Goal: Task Accomplishment & Management: Complete application form

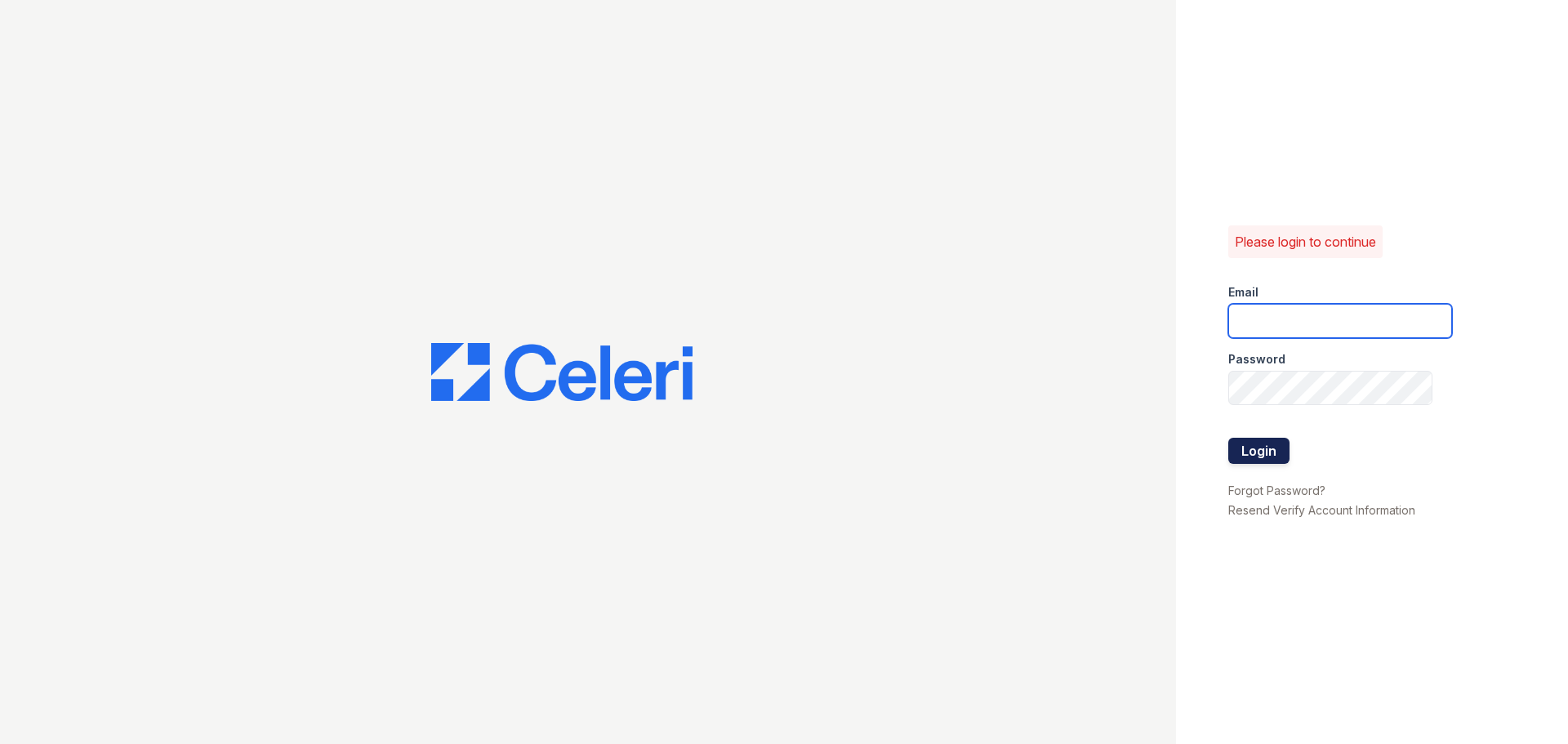
type input "renewbelcamp@trinity-pm.com"
click at [1259, 447] on button "Login" at bounding box center [1259, 451] width 62 height 27
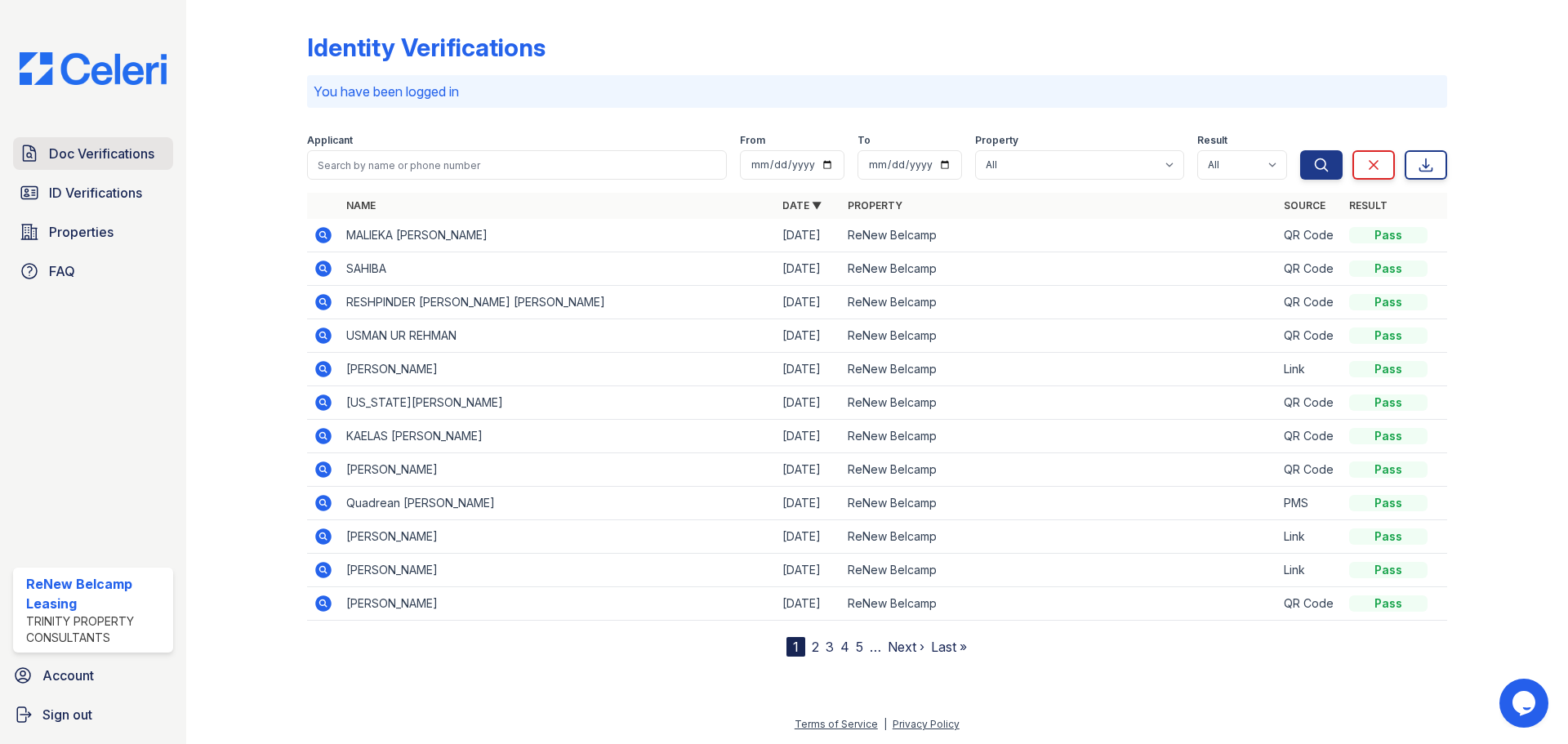
drag, startPoint x: 149, startPoint y: 160, endPoint x: 172, endPoint y: 152, distance: 24.4
click at [149, 160] on span "Doc Verifications" at bounding box center [102, 153] width 105 height 20
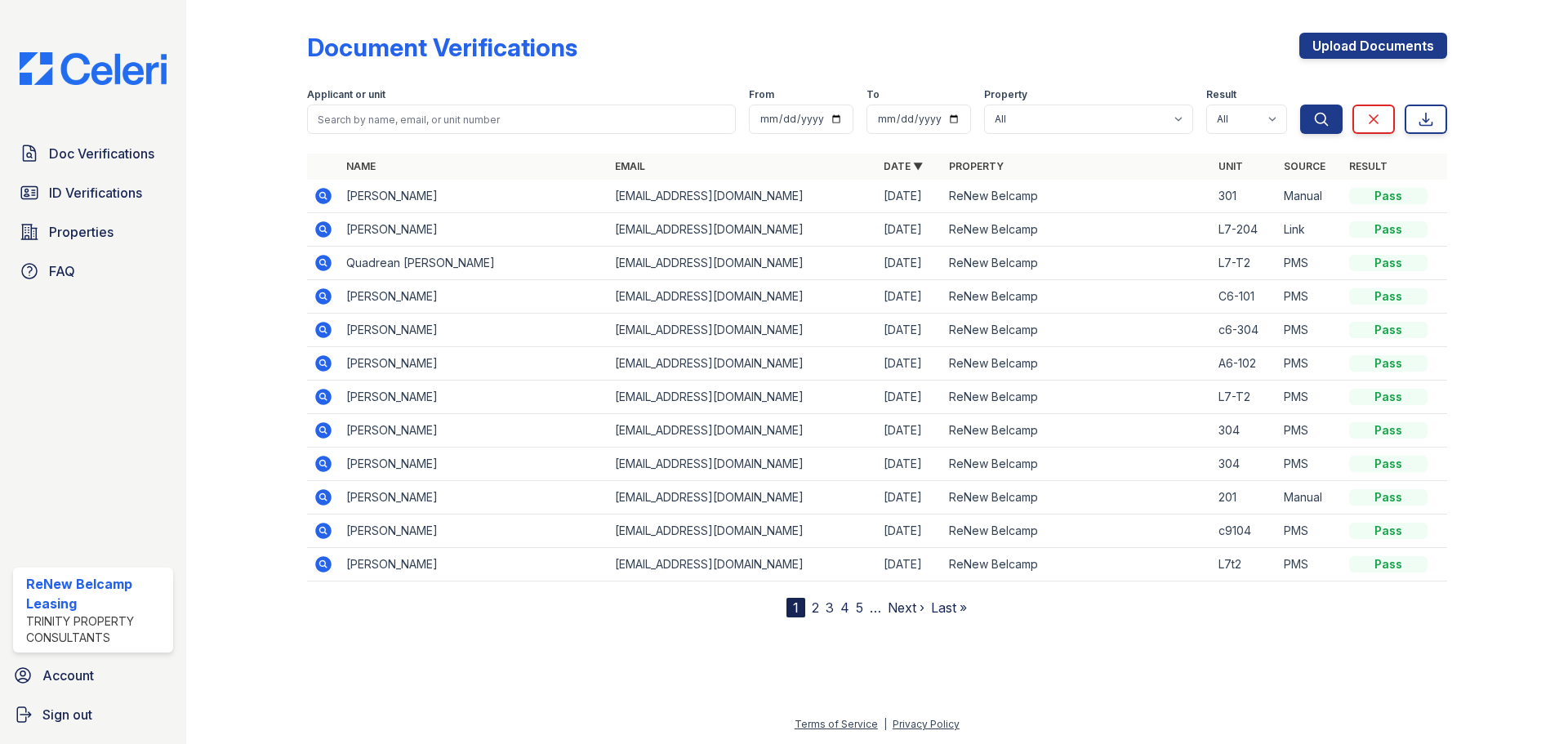
click at [353, 190] on td "Edese Sceppe" at bounding box center [474, 195] width 269 height 33
click at [1389, 199] on div "Pass" at bounding box center [1389, 195] width 79 height 16
click at [319, 194] on icon at bounding box center [323, 195] width 16 height 16
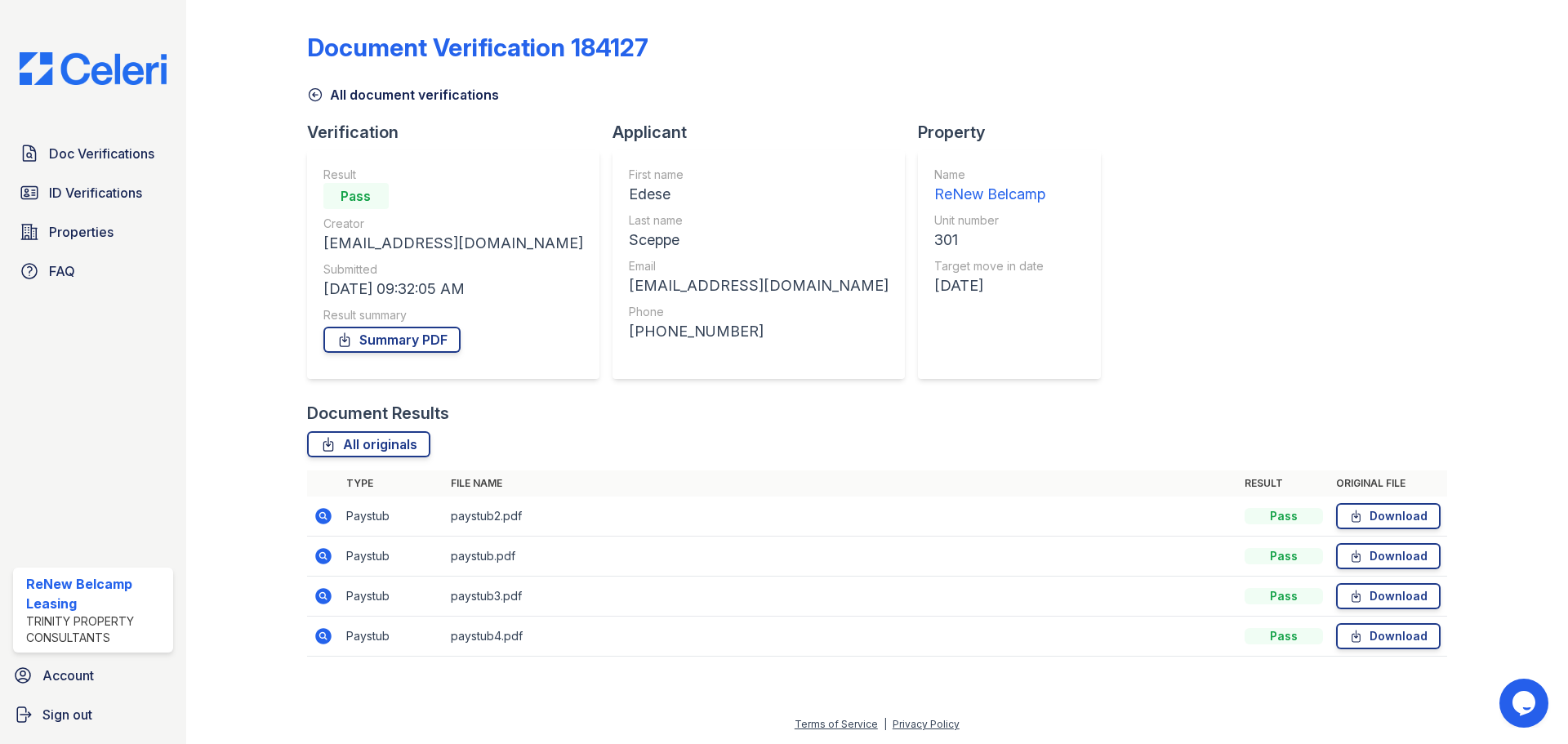
click at [501, 518] on td "paystub2.pdf" at bounding box center [841, 516] width 793 height 40
click at [332, 512] on icon at bounding box center [323, 516] width 20 height 20
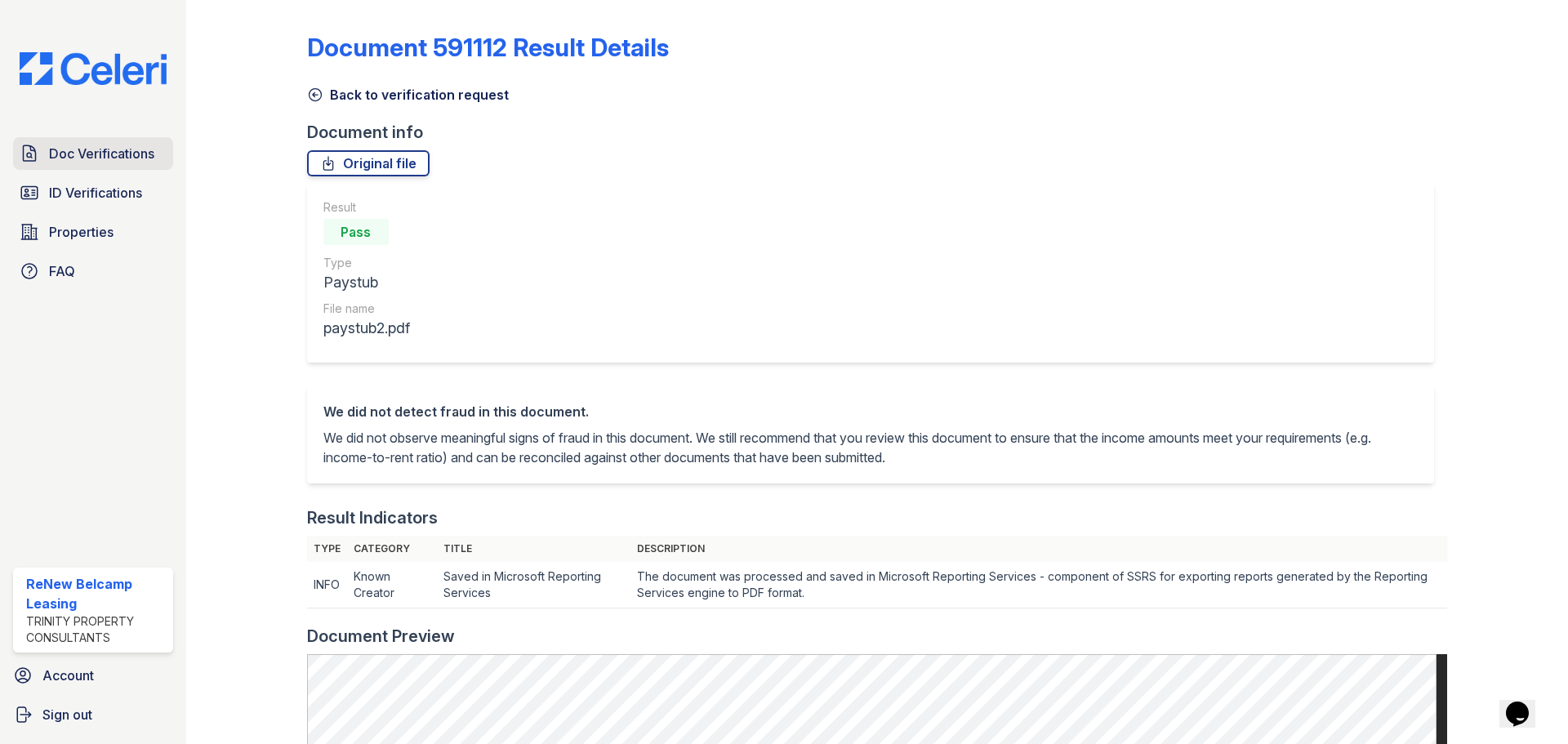
click at [120, 154] on span "Doc Verifications" at bounding box center [102, 153] width 105 height 20
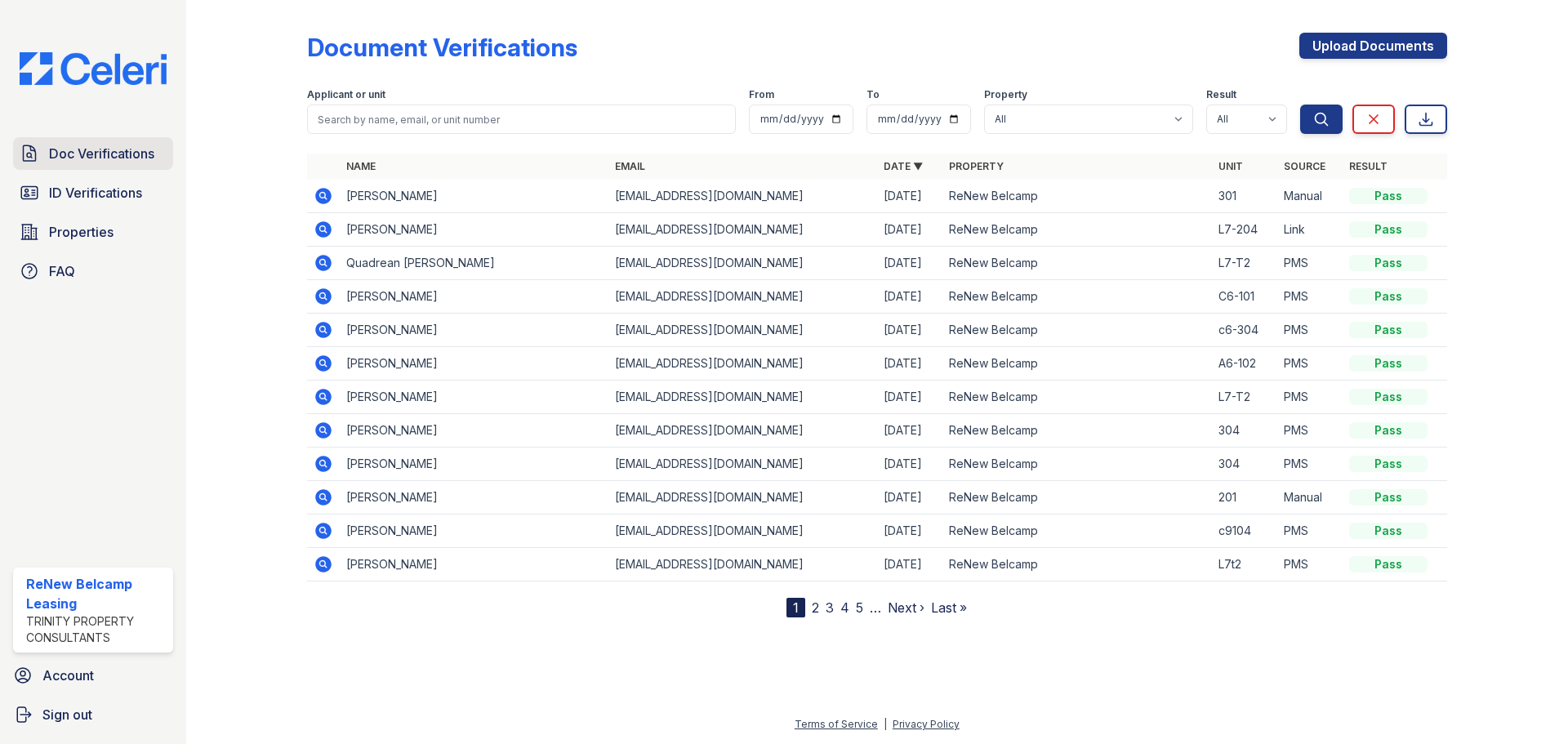
click at [108, 147] on span "Doc Verifications" at bounding box center [102, 153] width 105 height 20
click at [954, 28] on div "Document Verifications Upload Documents Filter Applicant or unit From To Proper…" at bounding box center [877, 312] width 1140 height 611
click at [149, 157] on span "Doc Verifications" at bounding box center [102, 153] width 105 height 20
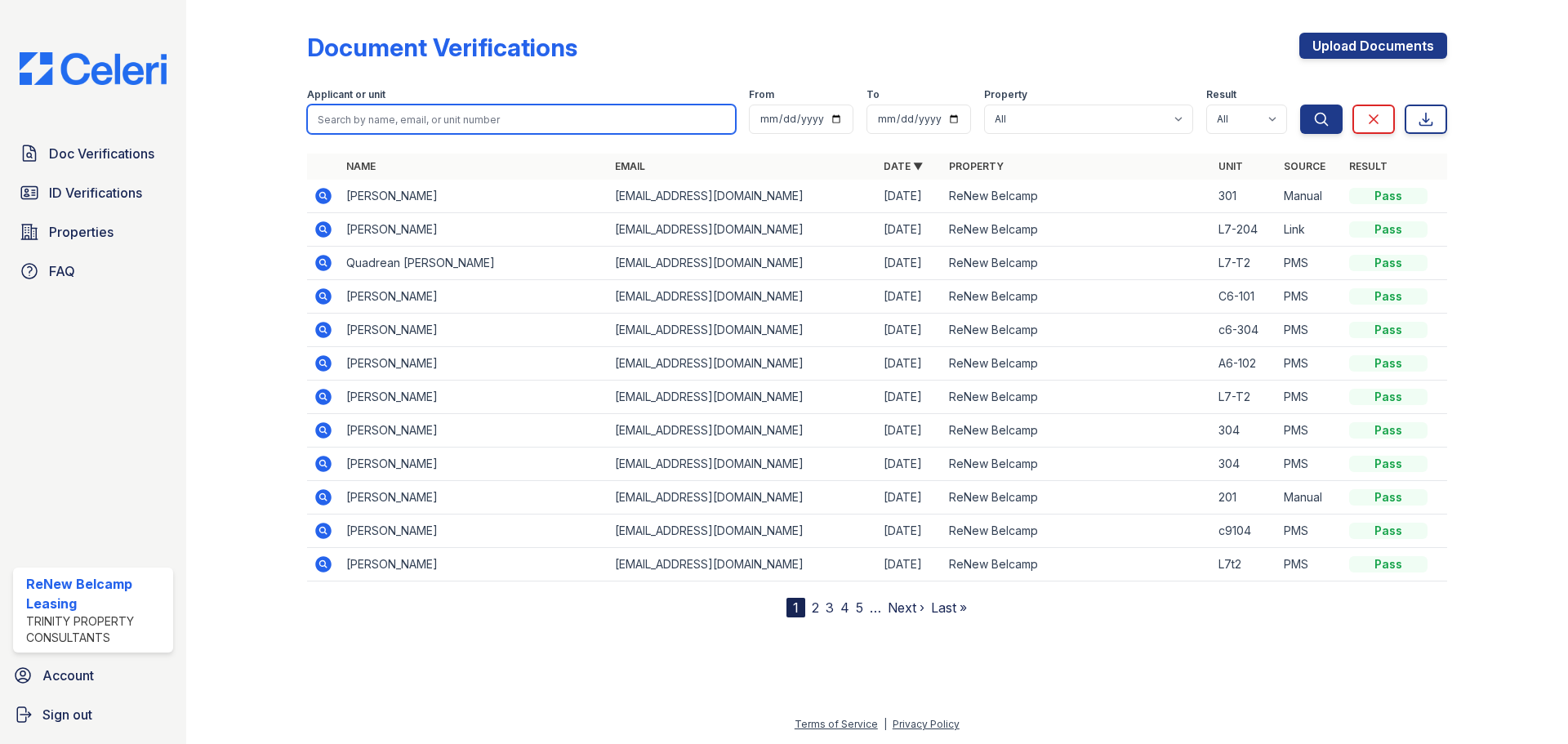
click at [416, 114] on input "search" at bounding box center [522, 119] width 429 height 29
type input "Jenifer"
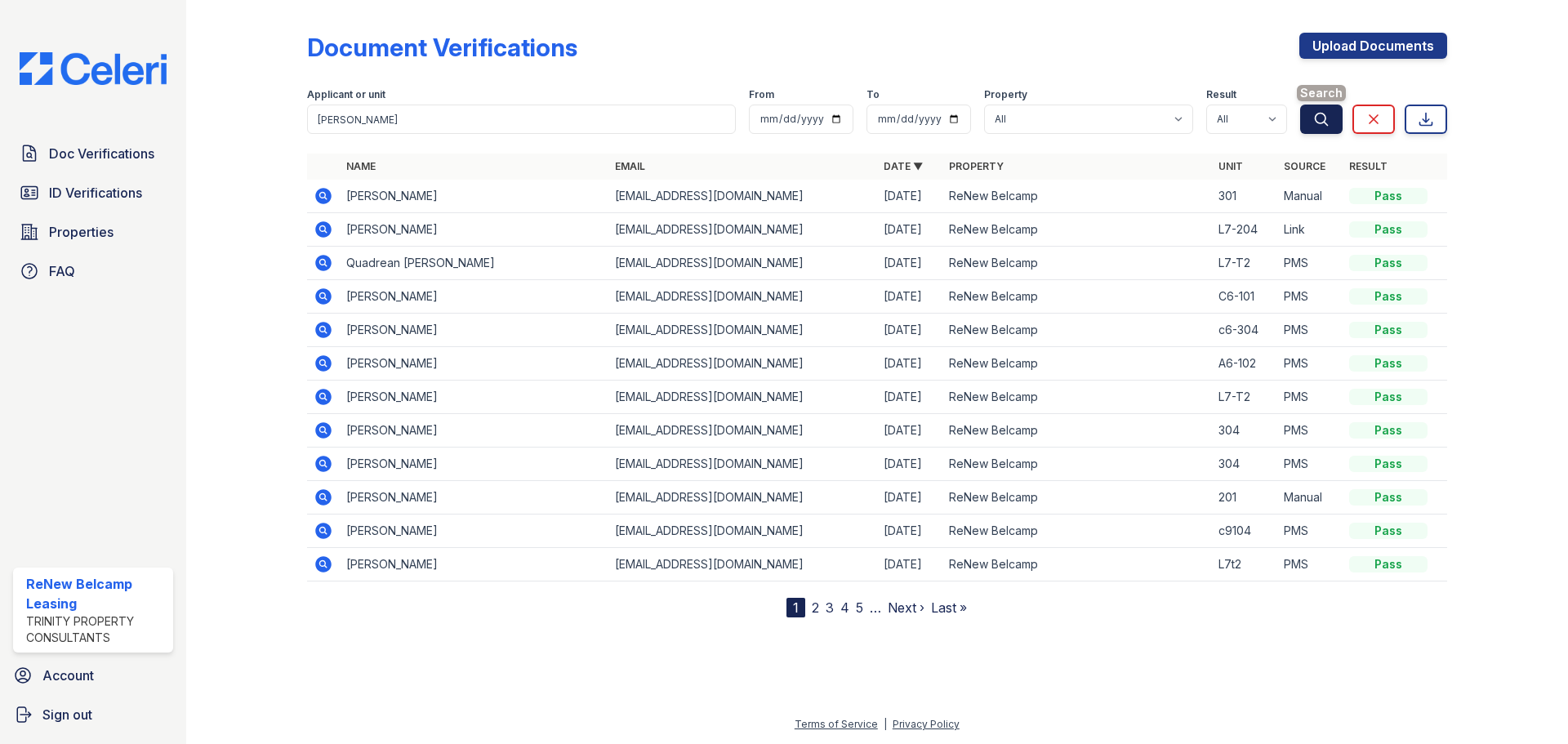
click at [1324, 120] on icon "submit" at bounding box center [1321, 119] width 16 height 16
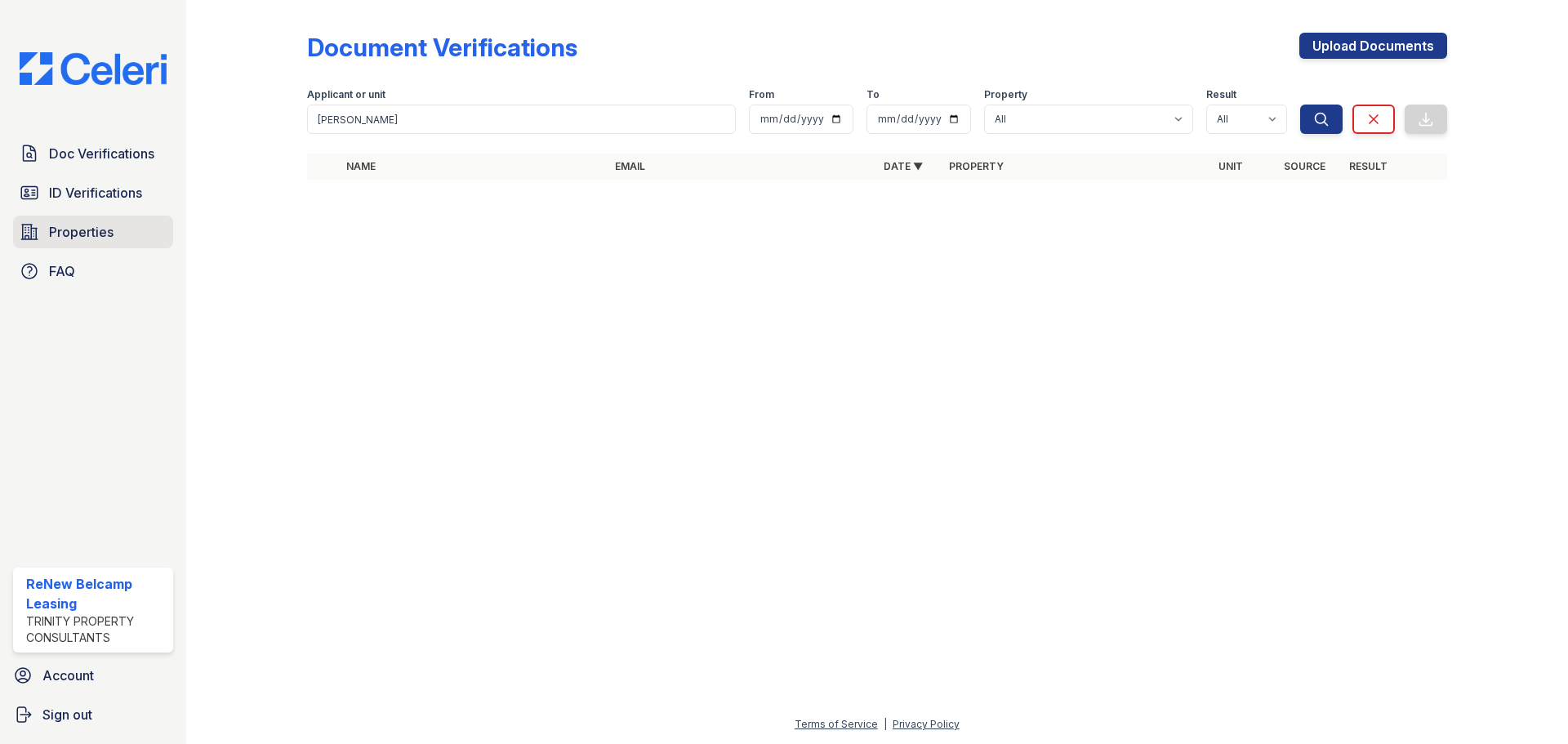
click at [86, 227] on span "Properties" at bounding box center [82, 232] width 65 height 20
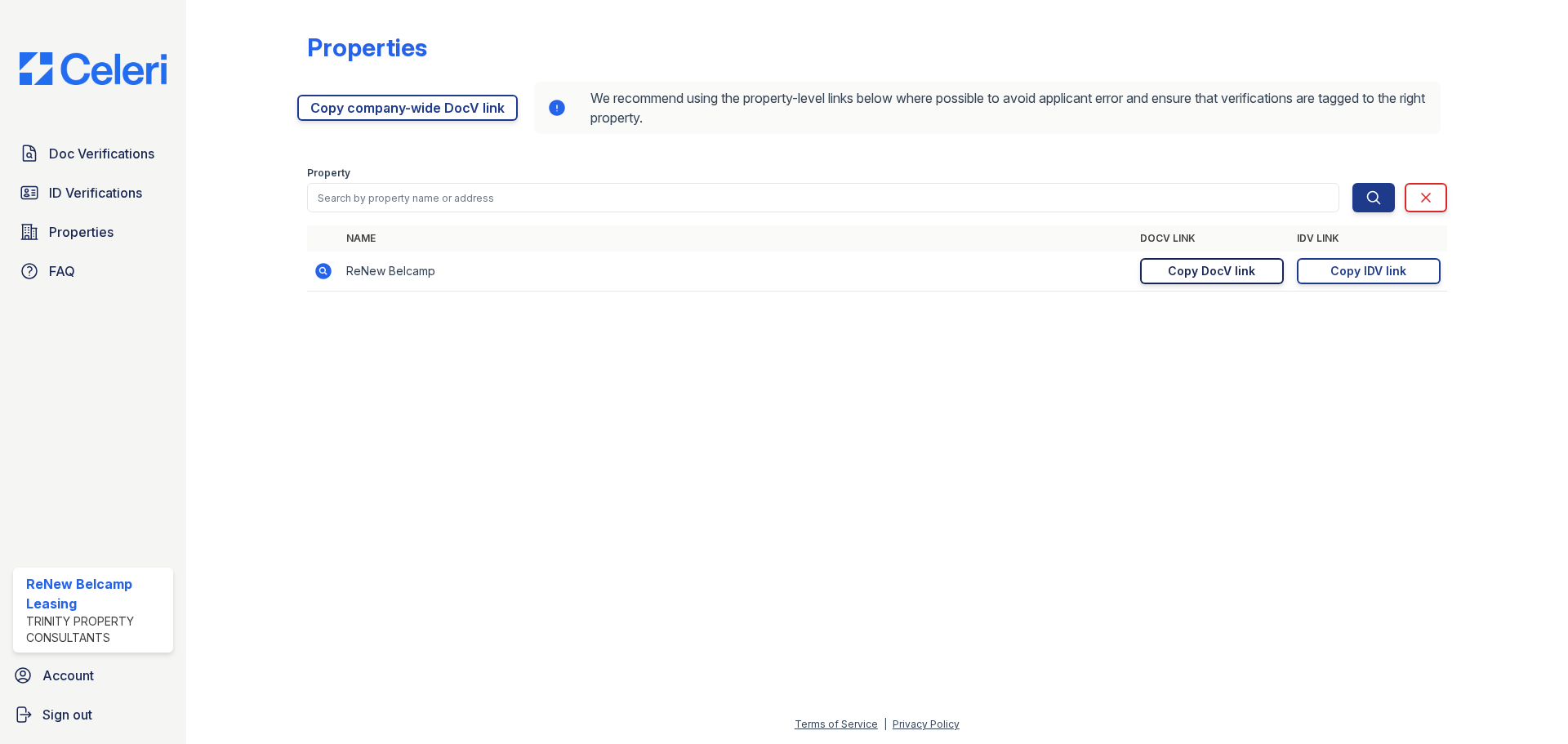
click at [1233, 269] on div "Copy DocV link" at bounding box center [1212, 270] width 87 height 16
click at [1254, 268] on div "Copy DocV link" at bounding box center [1212, 270] width 87 height 16
click at [77, 714] on span "Sign out" at bounding box center [67, 715] width 49 height 20
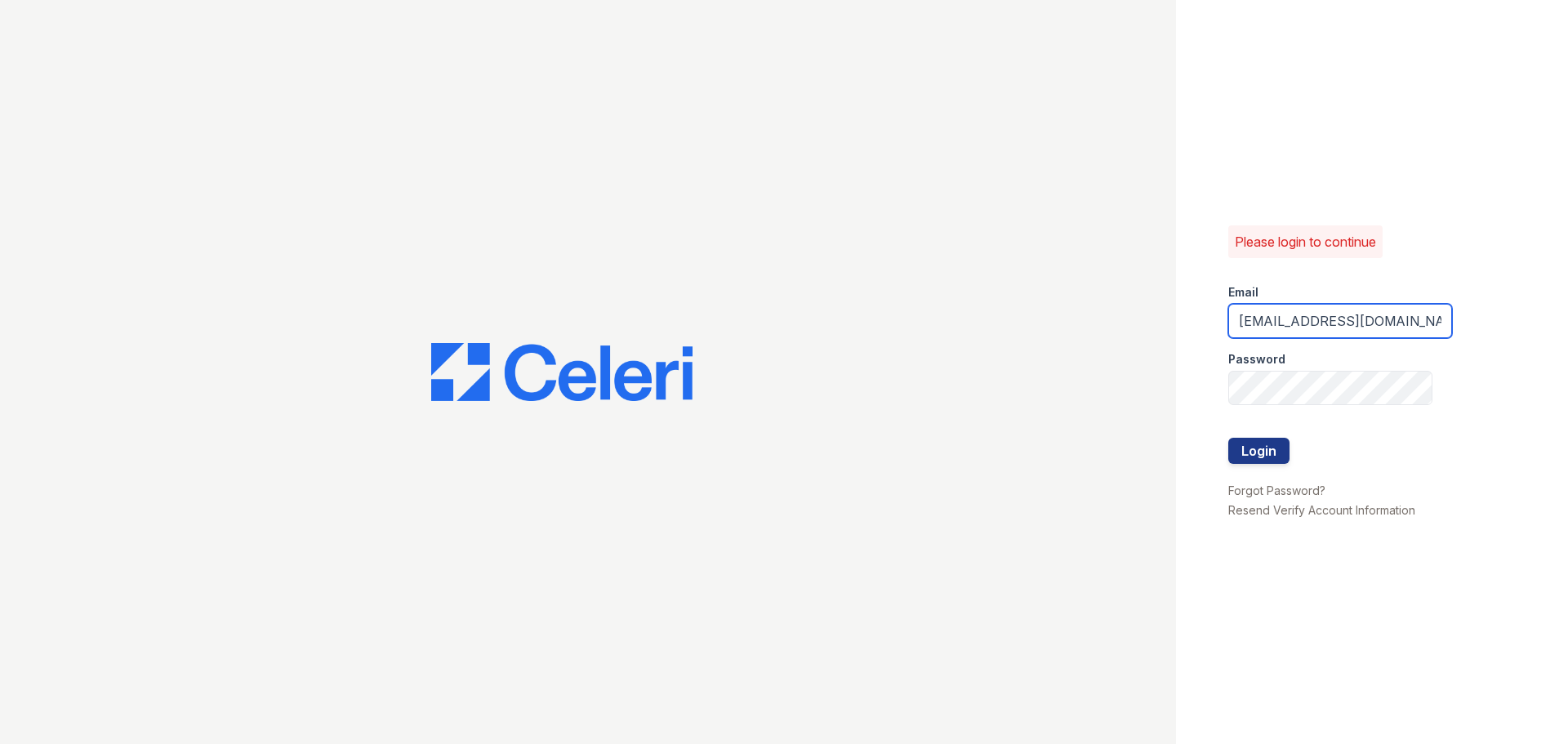
click at [1326, 323] on input "[EMAIL_ADDRESS][DOMAIN_NAME]" at bounding box center [1340, 321] width 224 height 34
type input "[EMAIL_ADDRESS][DOMAIN_NAME]"
click at [1250, 451] on button "Login" at bounding box center [1259, 451] width 62 height 27
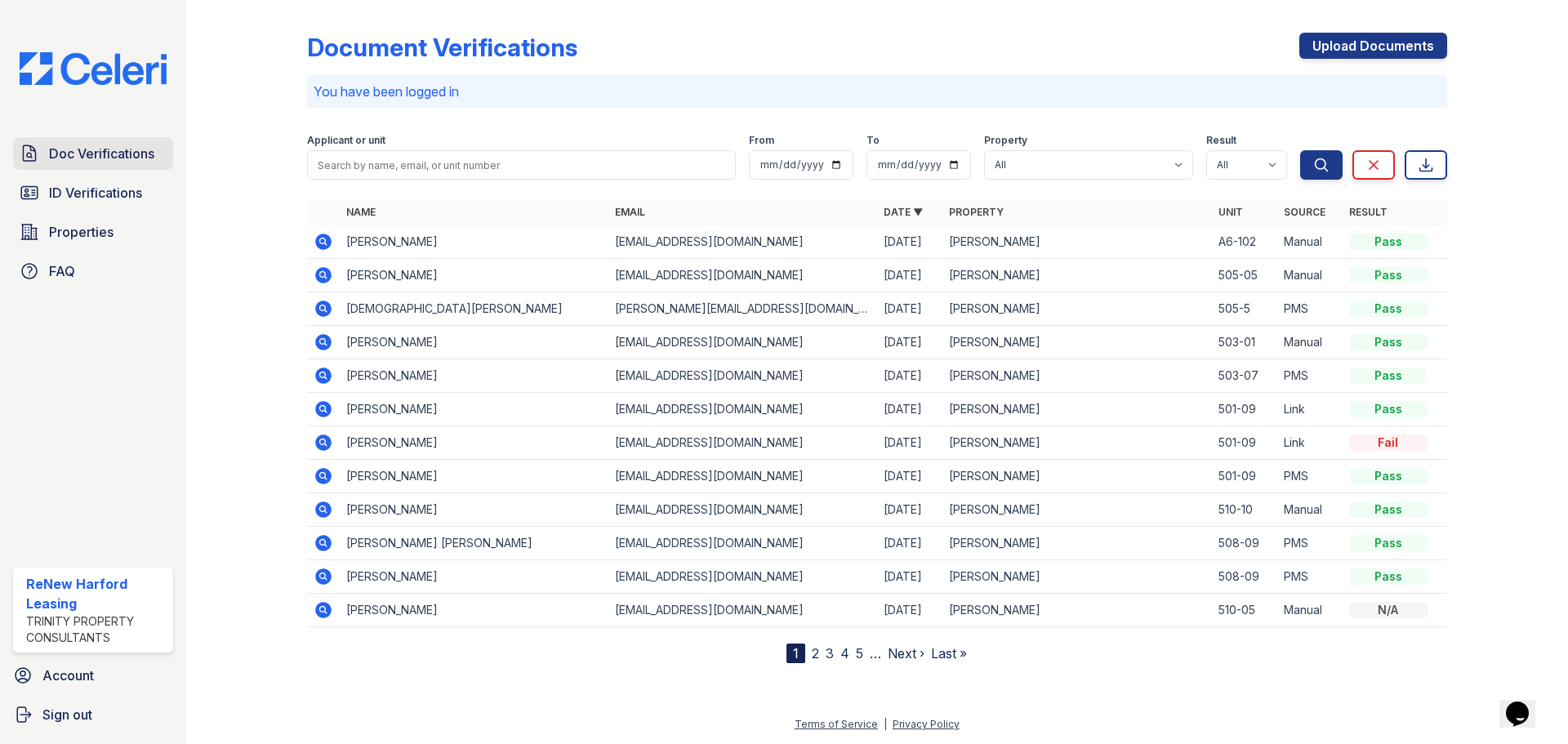
click at [54, 145] on span "Doc Verifications" at bounding box center [102, 153] width 105 height 20
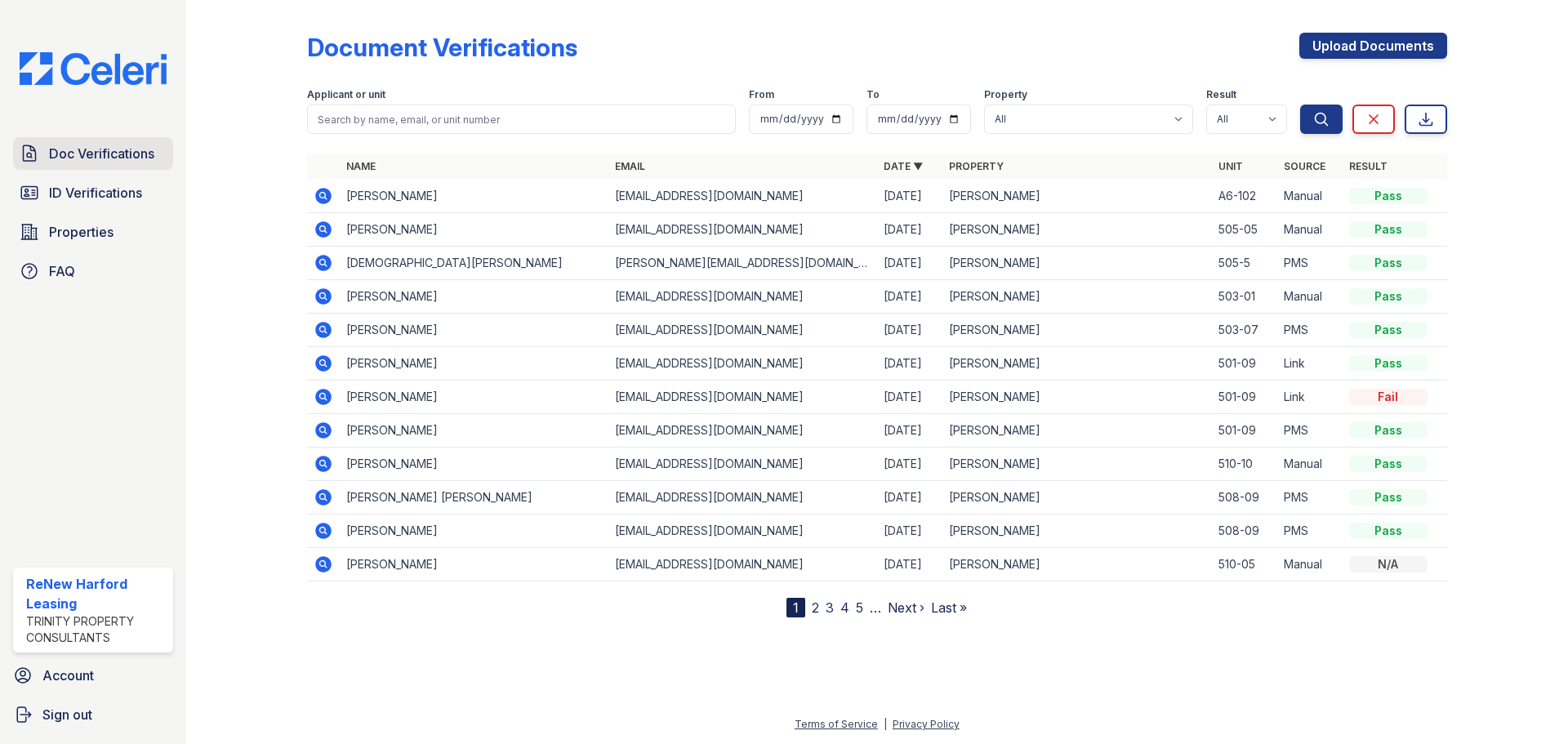
click at [80, 155] on span "Doc Verifications" at bounding box center [102, 153] width 105 height 20
click at [92, 149] on span "Doc Verifications" at bounding box center [102, 153] width 105 height 20
click at [103, 160] on span "Doc Verifications" at bounding box center [102, 153] width 105 height 20
click at [66, 232] on span "Properties" at bounding box center [82, 232] width 65 height 20
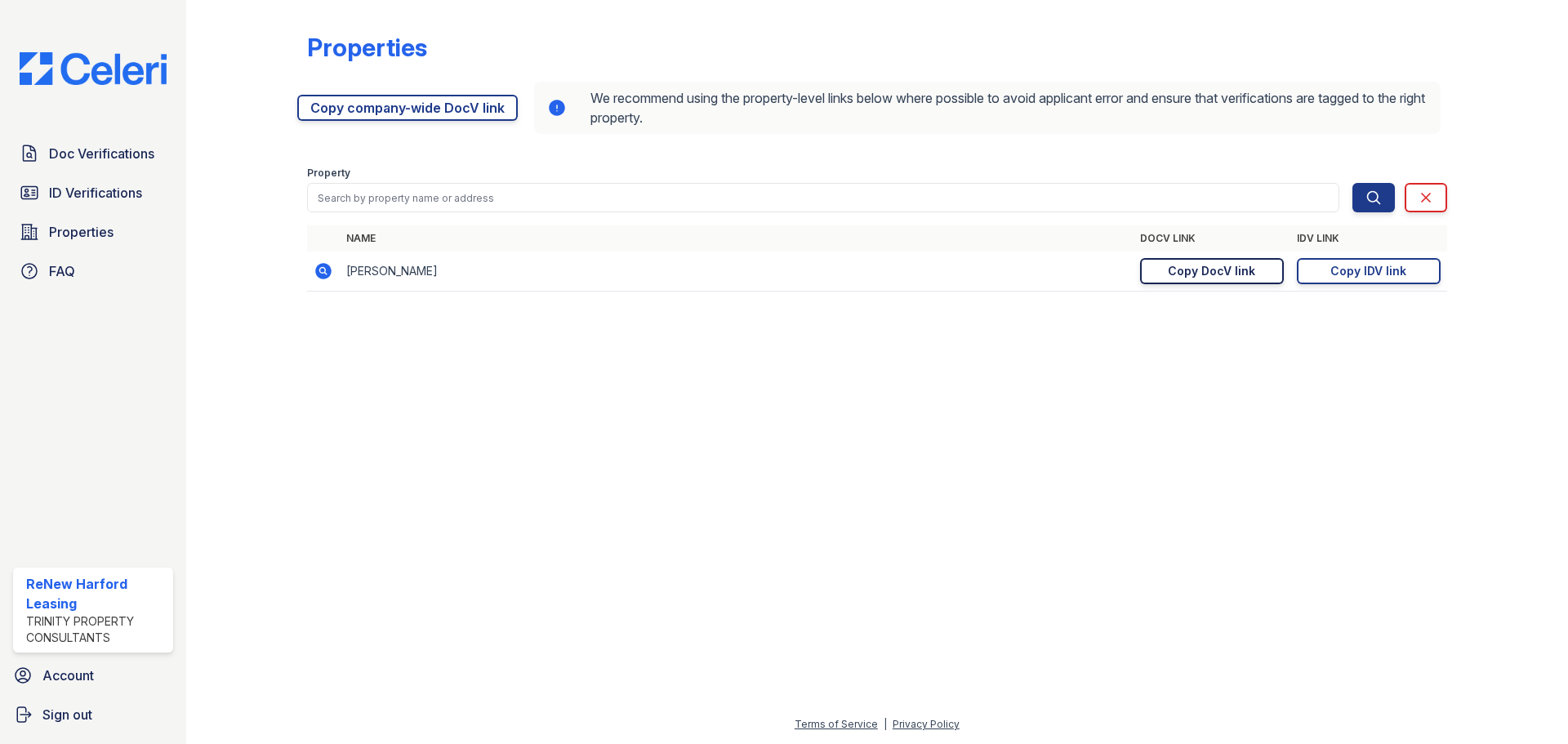
click at [1195, 270] on div "Copy DocV link" at bounding box center [1212, 270] width 87 height 16
click at [88, 235] on span "Properties" at bounding box center [82, 232] width 65 height 20
click at [28, 79] on img at bounding box center [93, 68] width 173 height 32
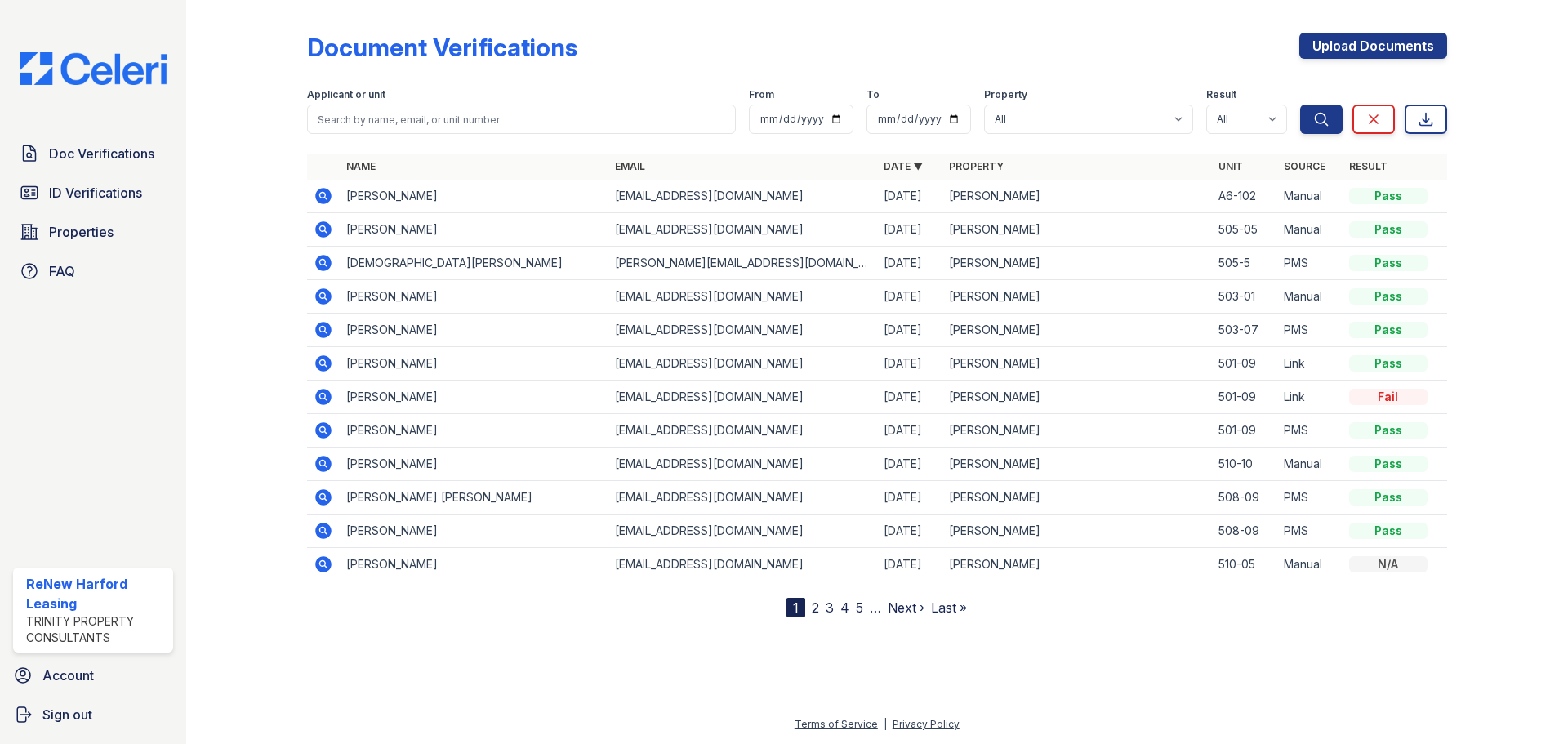
click at [815, 611] on link "2" at bounding box center [815, 607] width 8 height 16
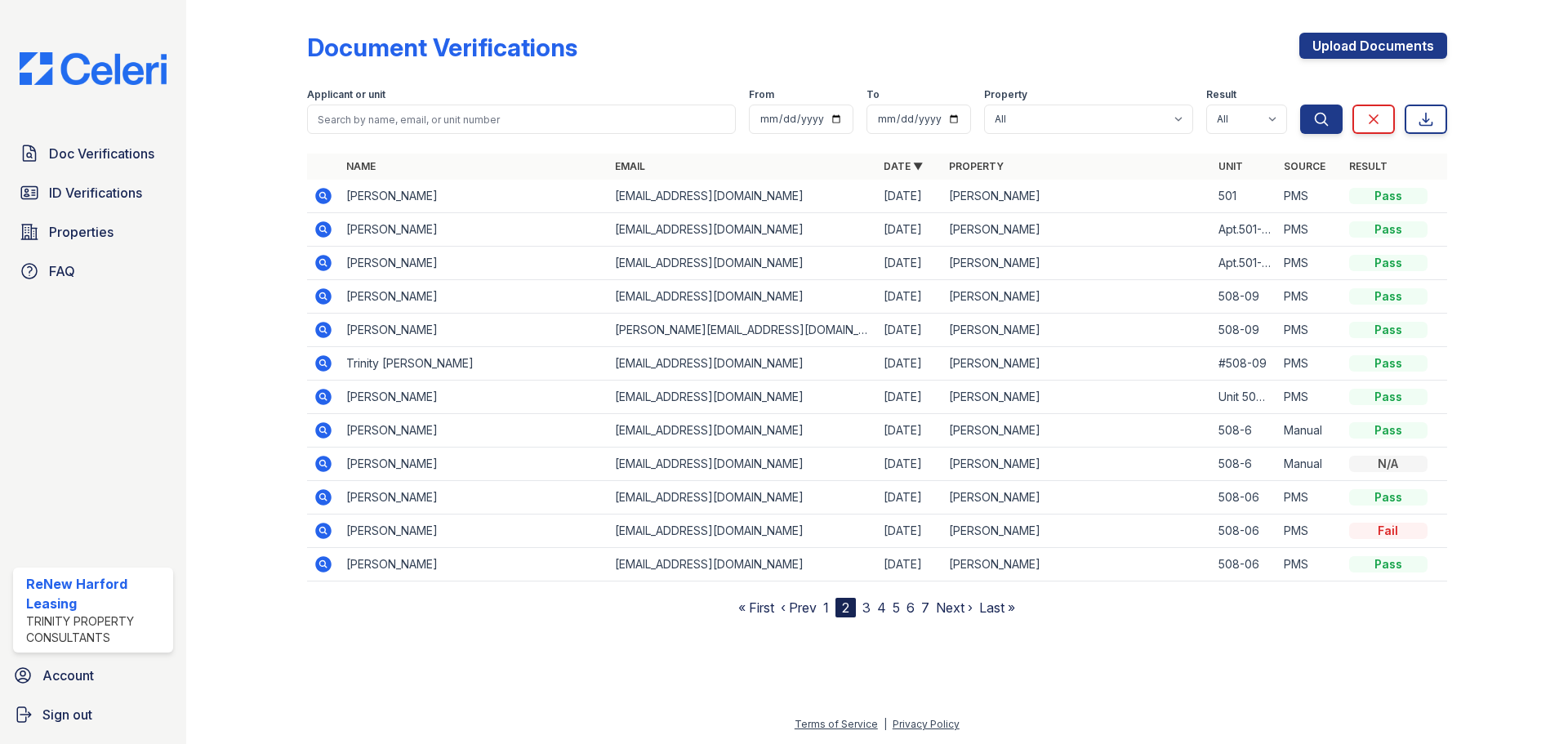
click at [823, 605] on nav "« First ‹ Prev 1 2 3 4 5 6 7 Next › Last »" at bounding box center [877, 607] width 277 height 20
click at [389, 119] on input "search" at bounding box center [522, 119] width 429 height 29
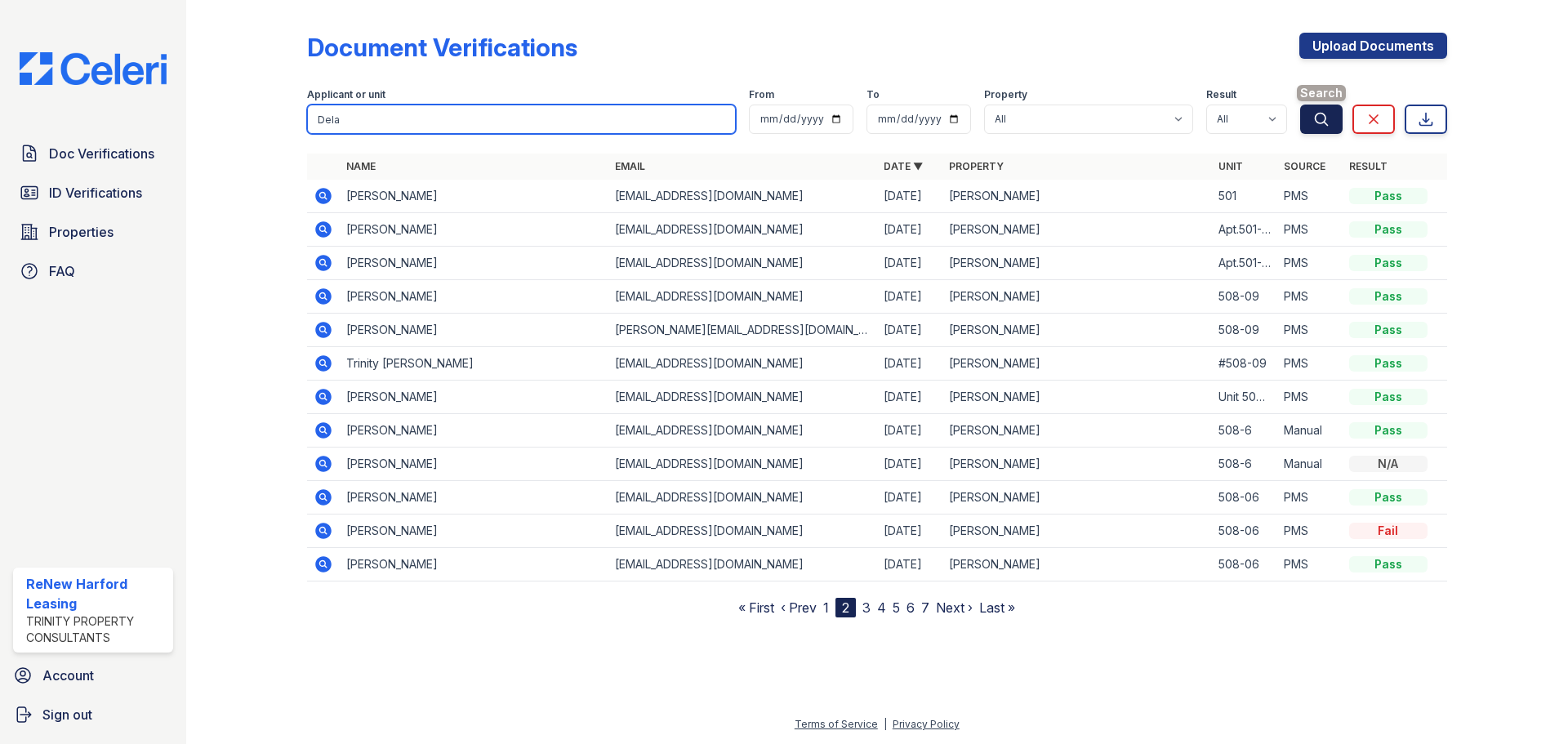
type input "Dela"
click at [1326, 121] on icon "submit" at bounding box center [1321, 119] width 16 height 16
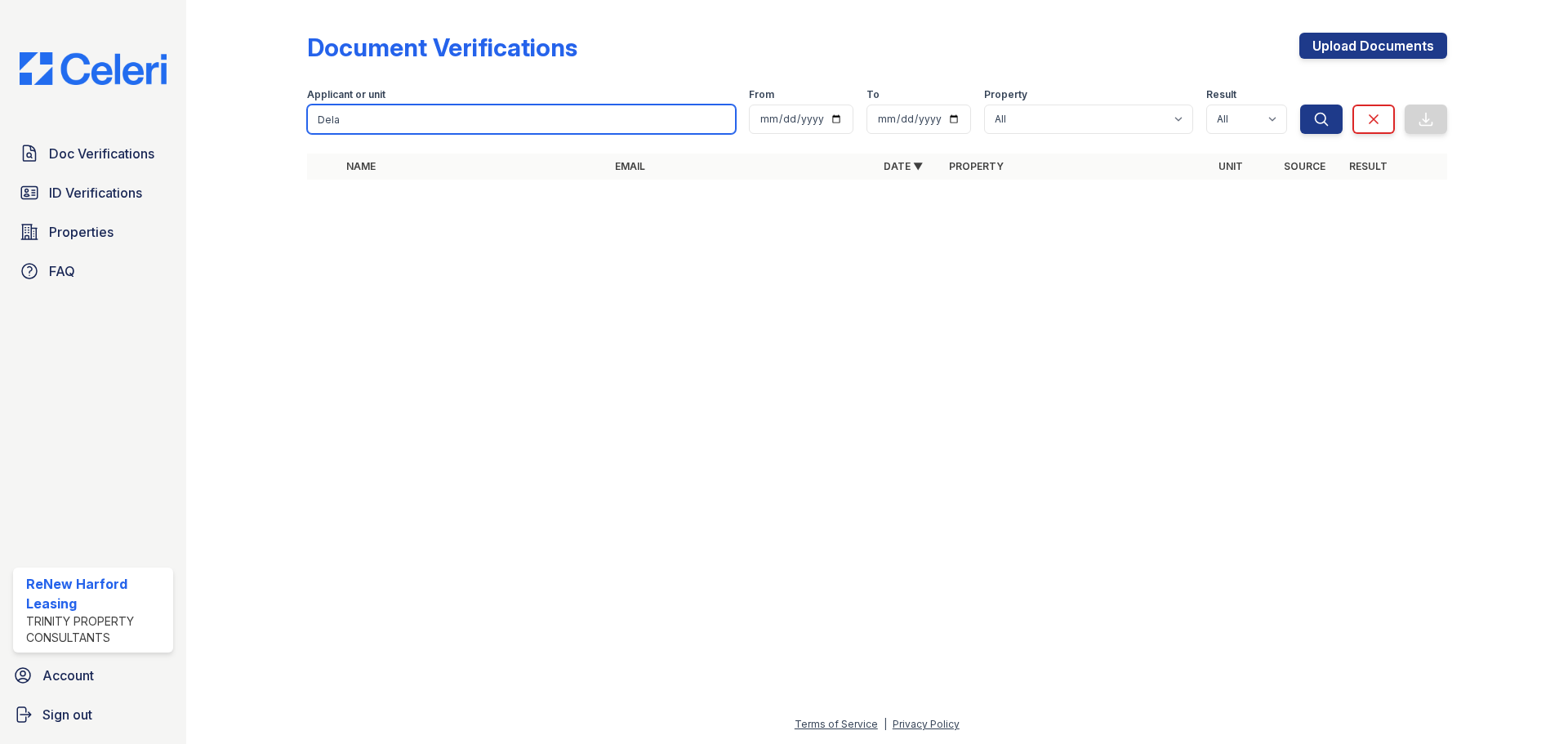
drag, startPoint x: 384, startPoint y: 118, endPoint x: 715, endPoint y: 108, distance: 331.2
click at [388, 117] on input "Dela" at bounding box center [522, 119] width 429 height 29
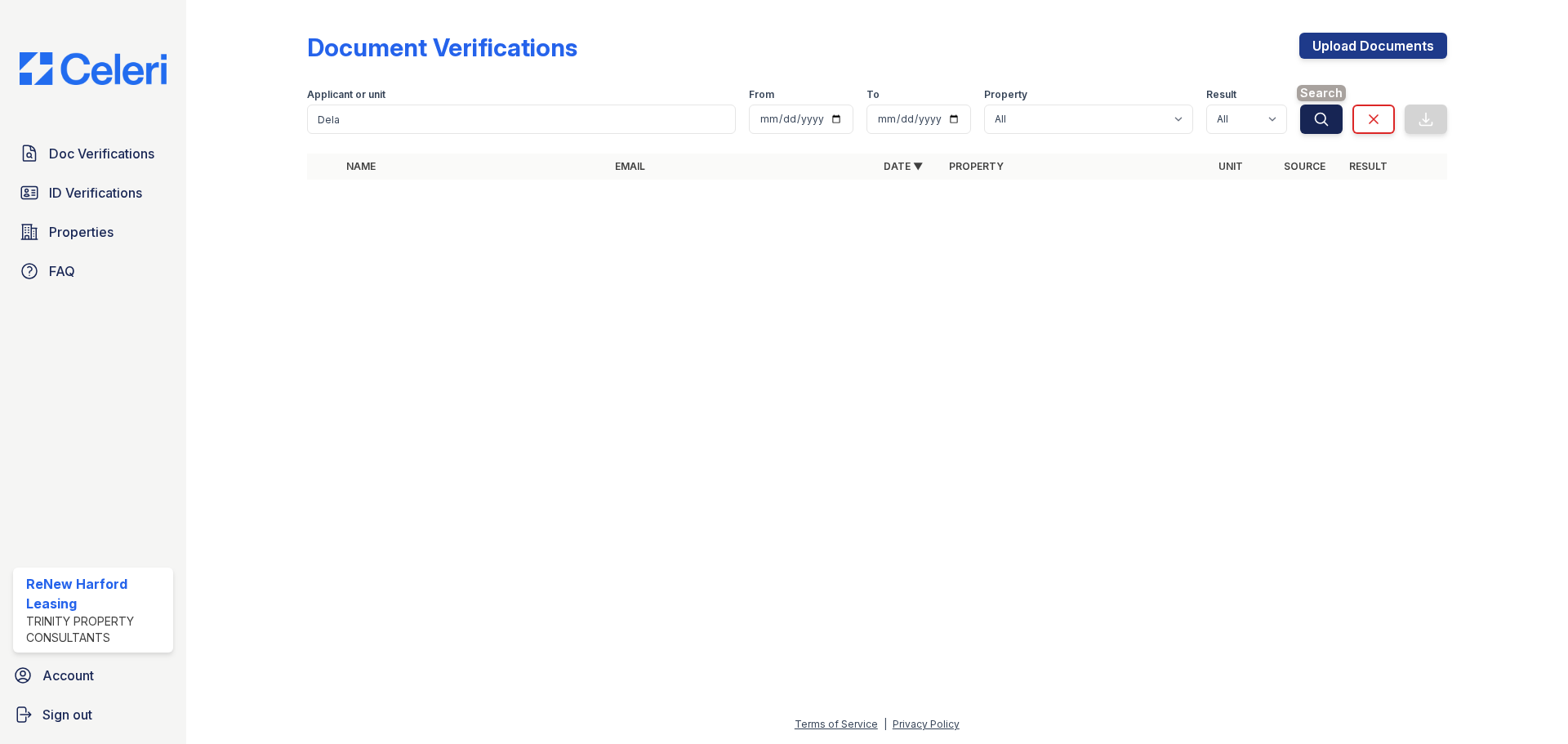
click at [1330, 122] on button "Search" at bounding box center [1321, 119] width 43 height 29
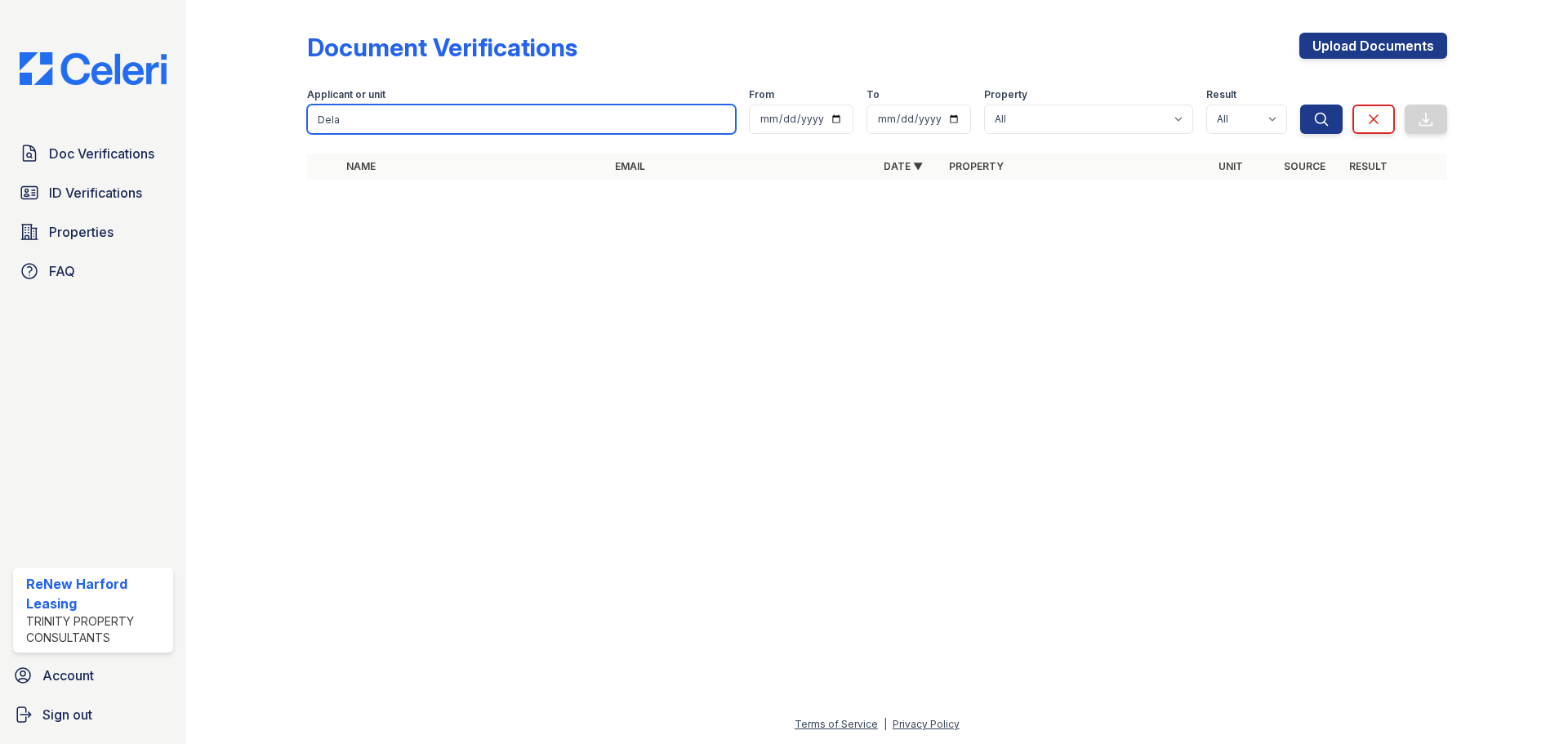
click at [487, 113] on input "Dela" at bounding box center [522, 119] width 429 height 29
click at [501, 122] on input "Dela" at bounding box center [522, 119] width 429 height 29
click at [434, 121] on input "Dela" at bounding box center [522, 119] width 429 height 29
type input "D"
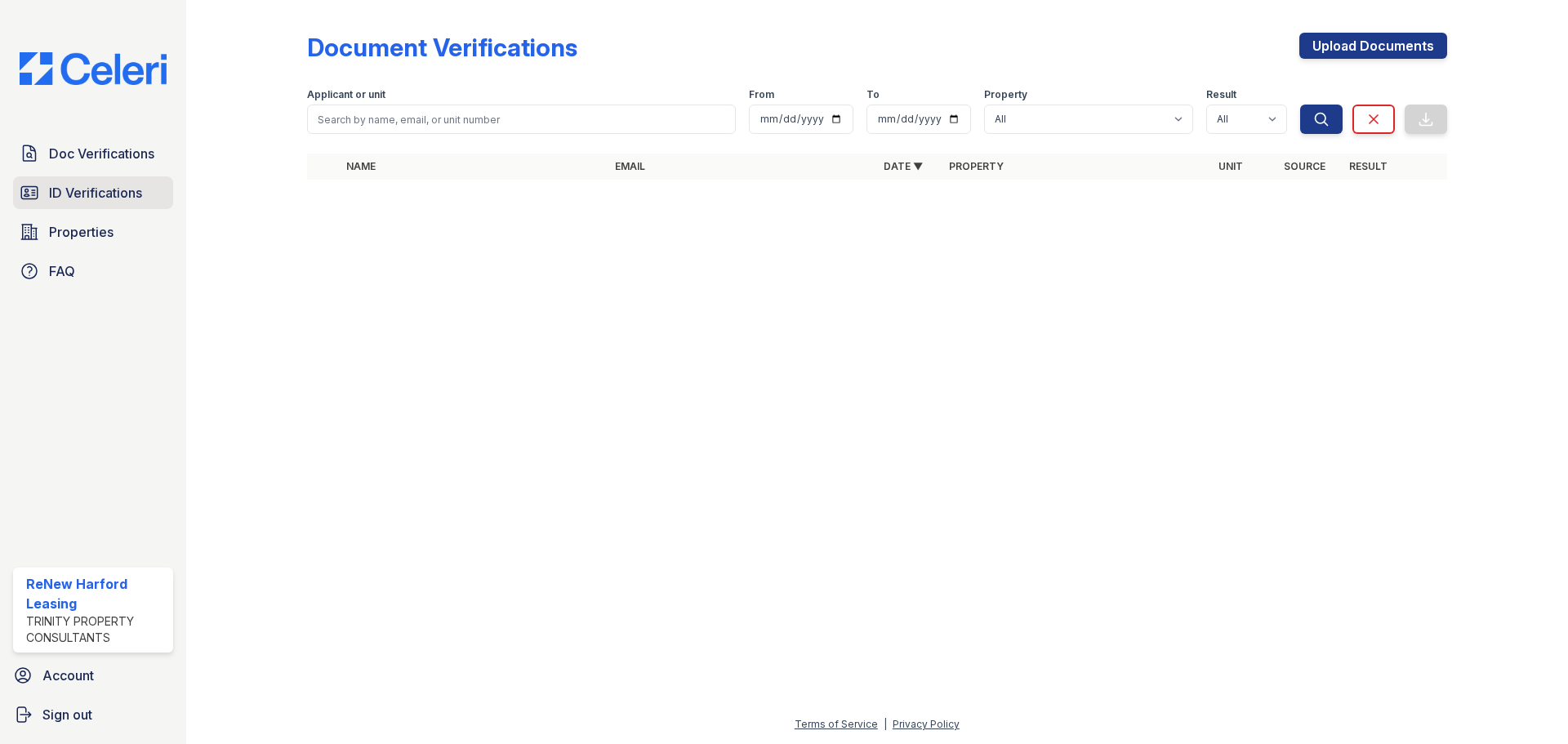
click at [79, 188] on span "ID Verifications" at bounding box center [96, 193] width 93 height 20
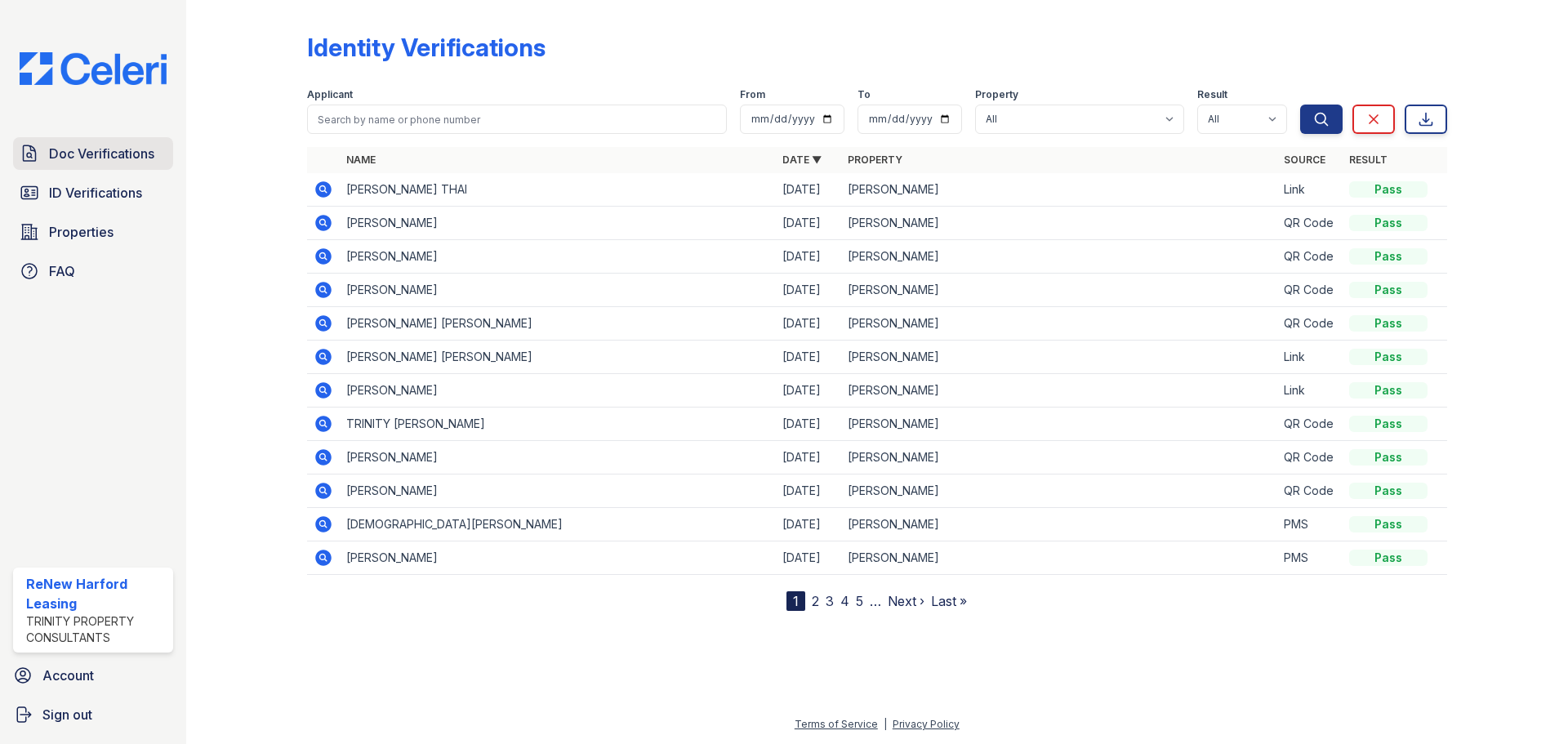
click at [71, 147] on span "Doc Verifications" at bounding box center [102, 153] width 105 height 20
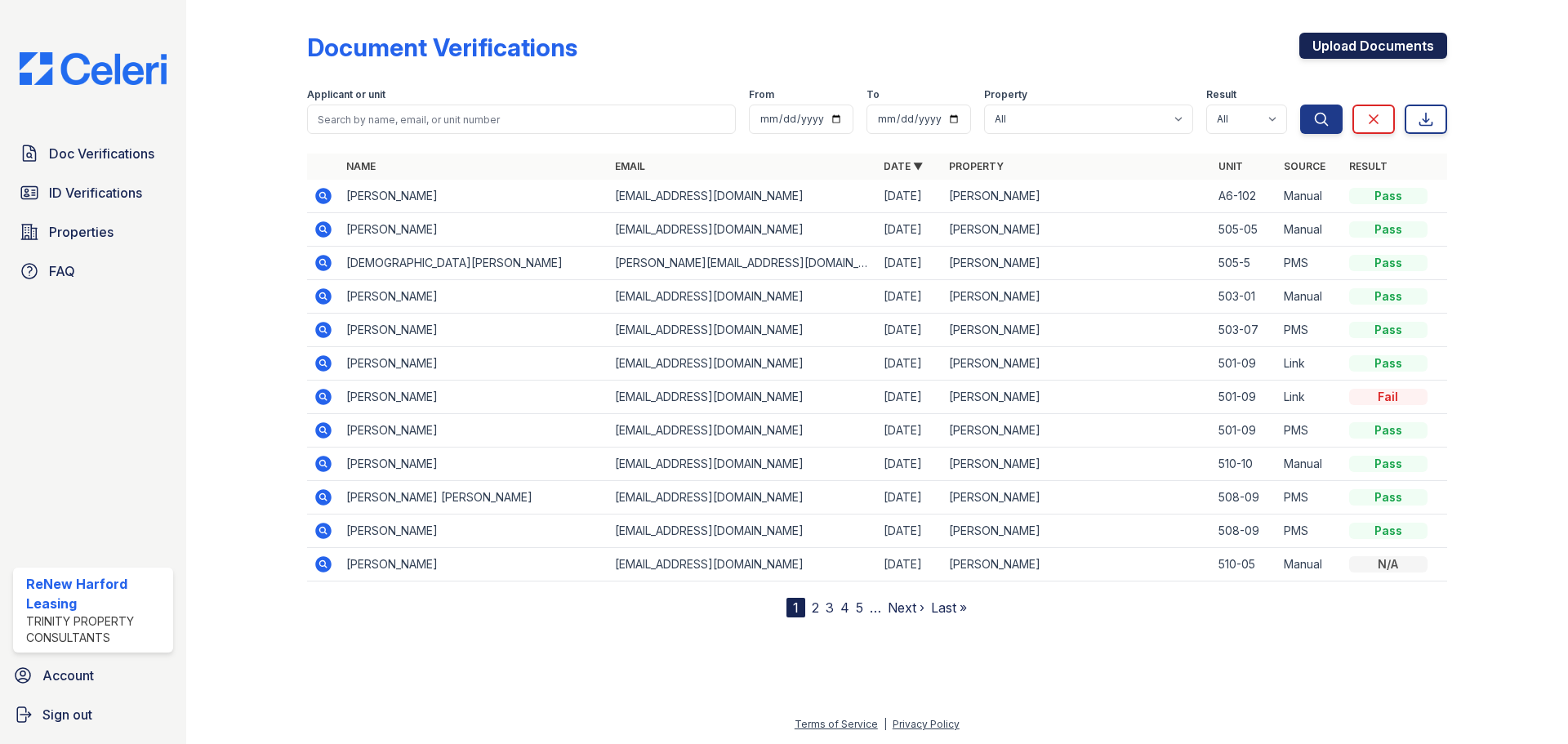
click at [1345, 44] on link "Upload Documents" at bounding box center [1373, 46] width 148 height 27
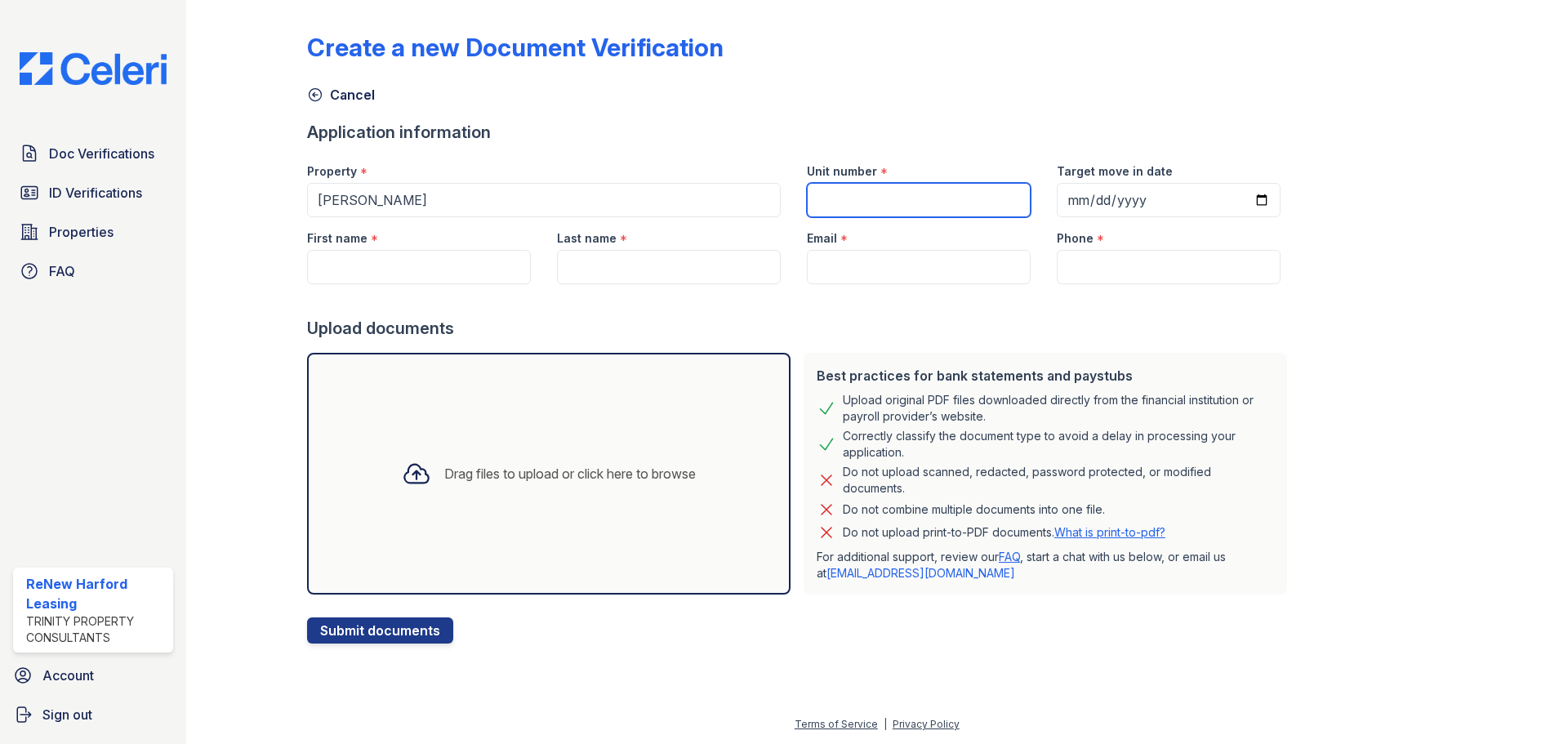
click at [837, 196] on input "Unit number" at bounding box center [919, 200] width 224 height 34
drag, startPoint x: 835, startPoint y: 202, endPoint x: 851, endPoint y: 202, distance: 16.0
click at [834, 202] on input "Unit number" at bounding box center [919, 200] width 224 height 34
type input "DA-T1"
click at [1148, 204] on input "Target move in date" at bounding box center [1168, 200] width 224 height 34
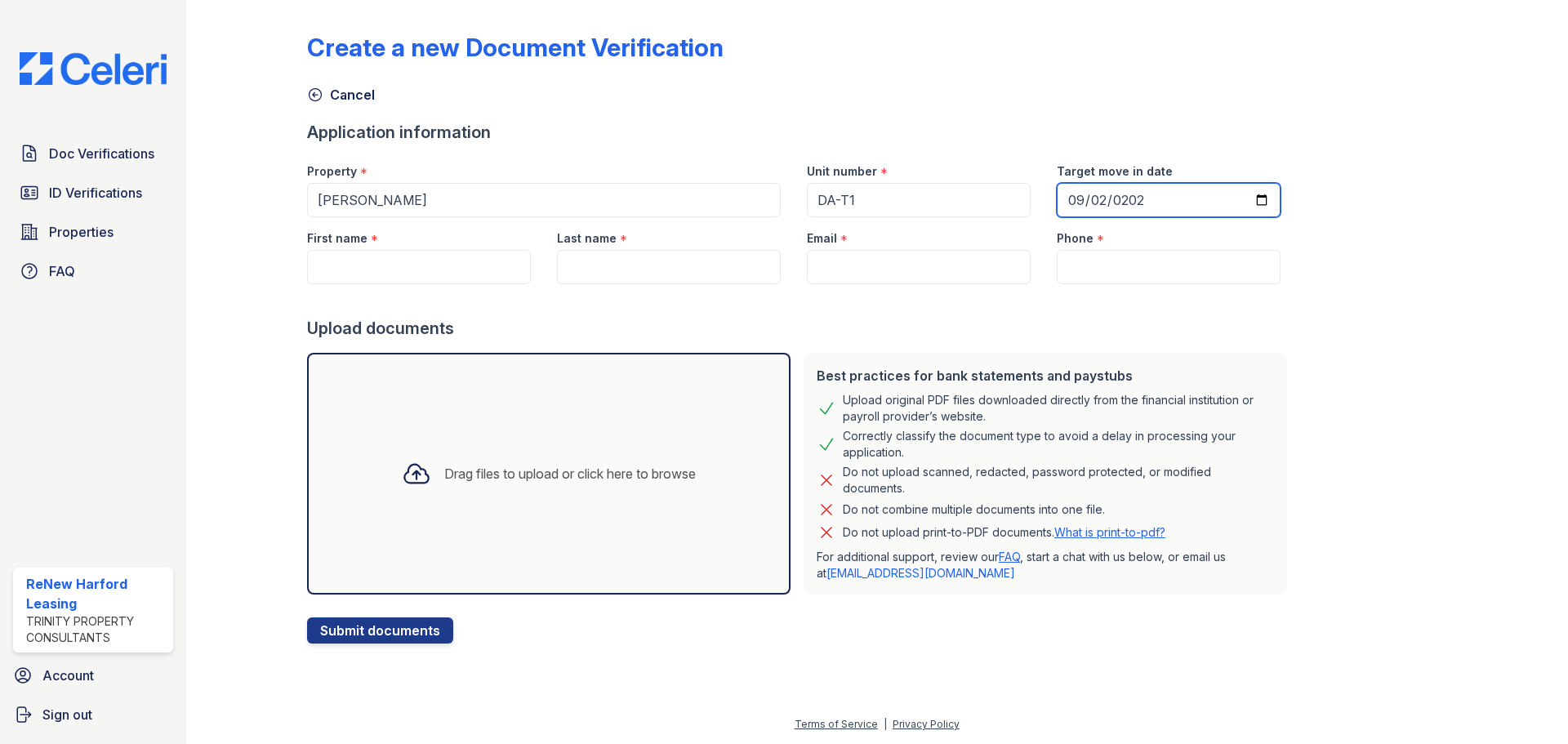
type input "2025-09-02"
click at [378, 281] on input "First name" at bounding box center [420, 267] width 224 height 34
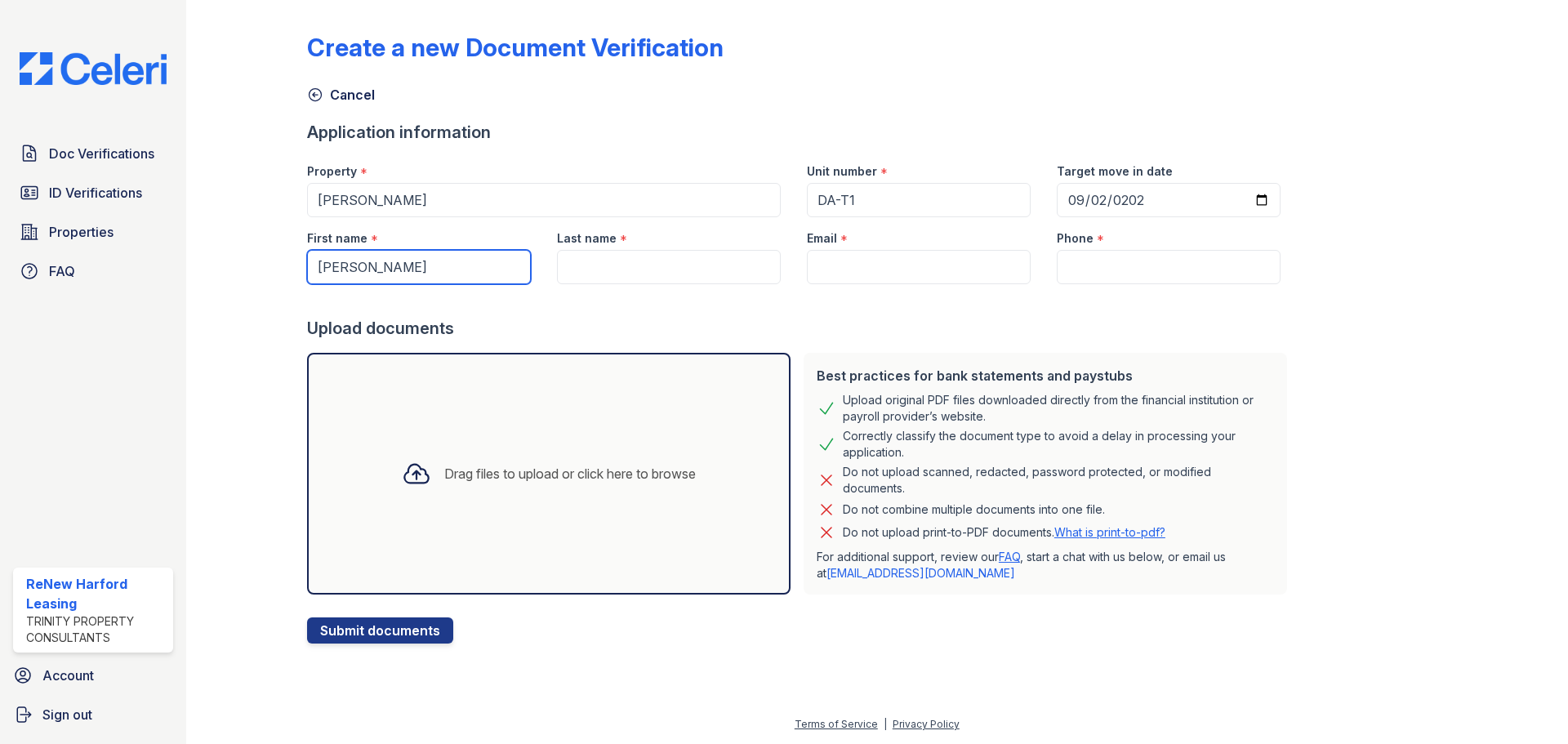
type input "Nicholas"
click at [628, 249] on div "Last name *" at bounding box center [669, 233] width 224 height 32
drag, startPoint x: 609, startPoint y: 290, endPoint x: 615, endPoint y: 275, distance: 16.2
click at [615, 275] on form "Application information Property * ReNew Harford Unit number * DA-T1 Target mov…" at bounding box center [800, 381] width 986 height 523
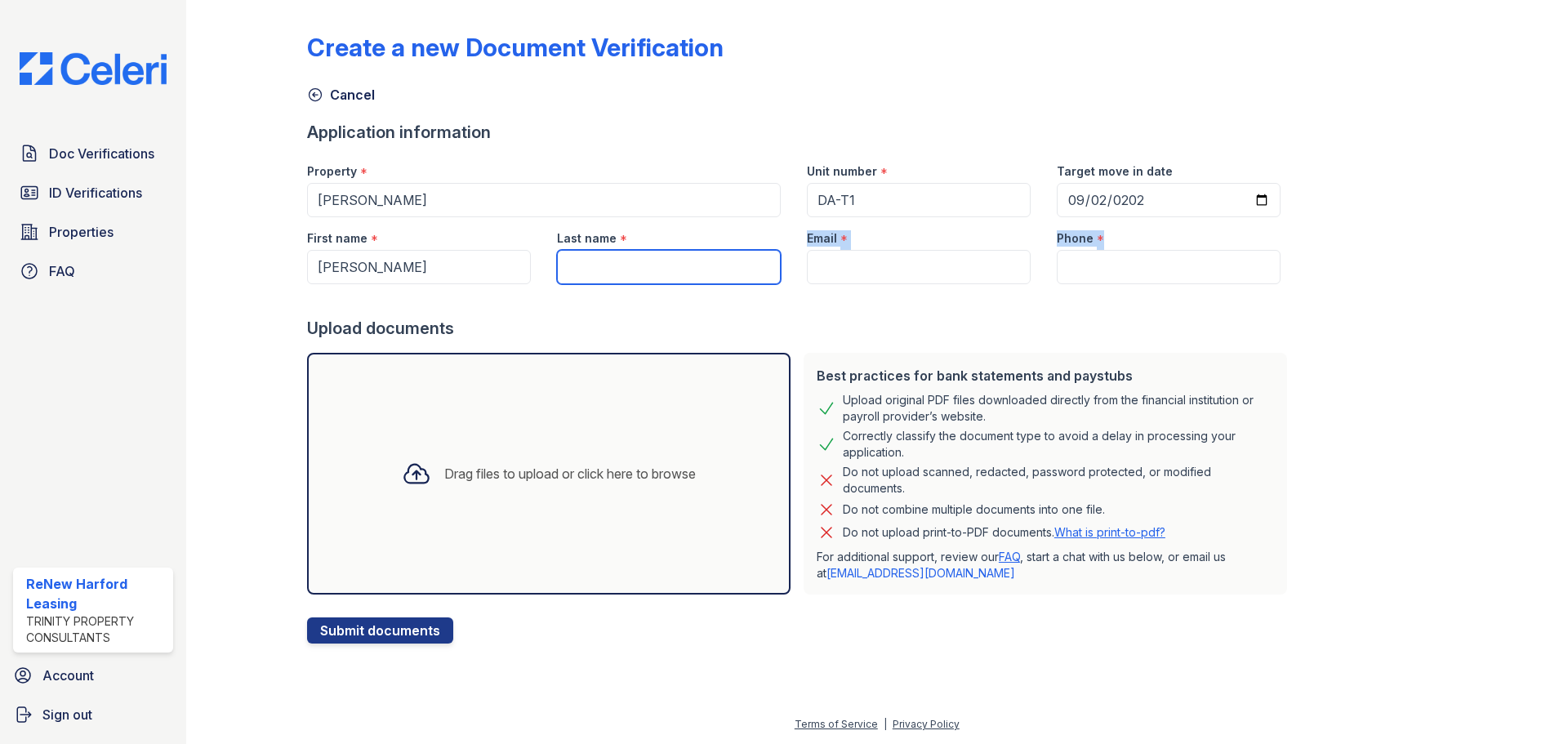
click at [621, 270] on input "Last name" at bounding box center [669, 267] width 224 height 34
type input "Garant"
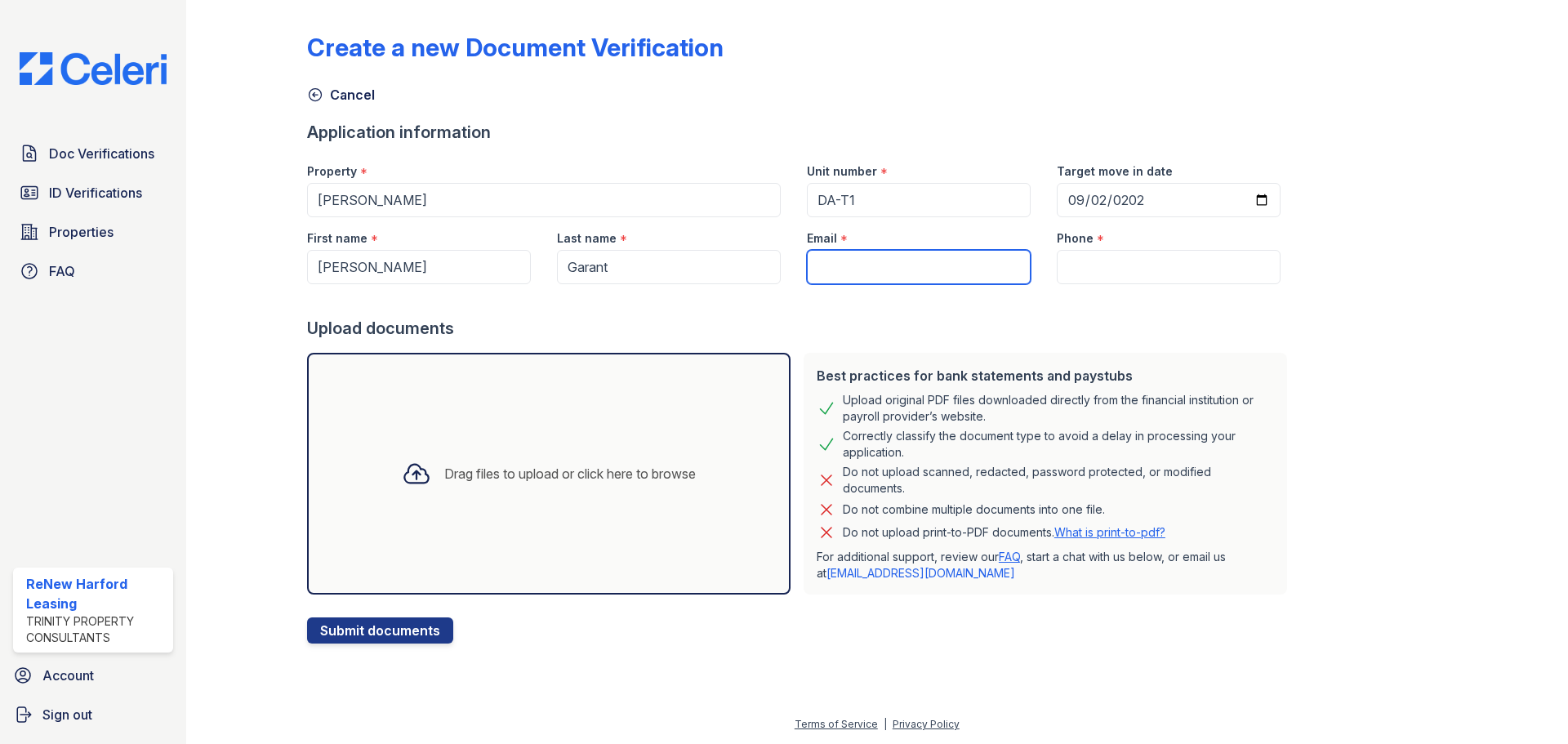
click at [836, 267] on input "Email" at bounding box center [919, 267] width 224 height 34
paste input "seal4945@gmail.com"
type input "seal4945@gmail.com"
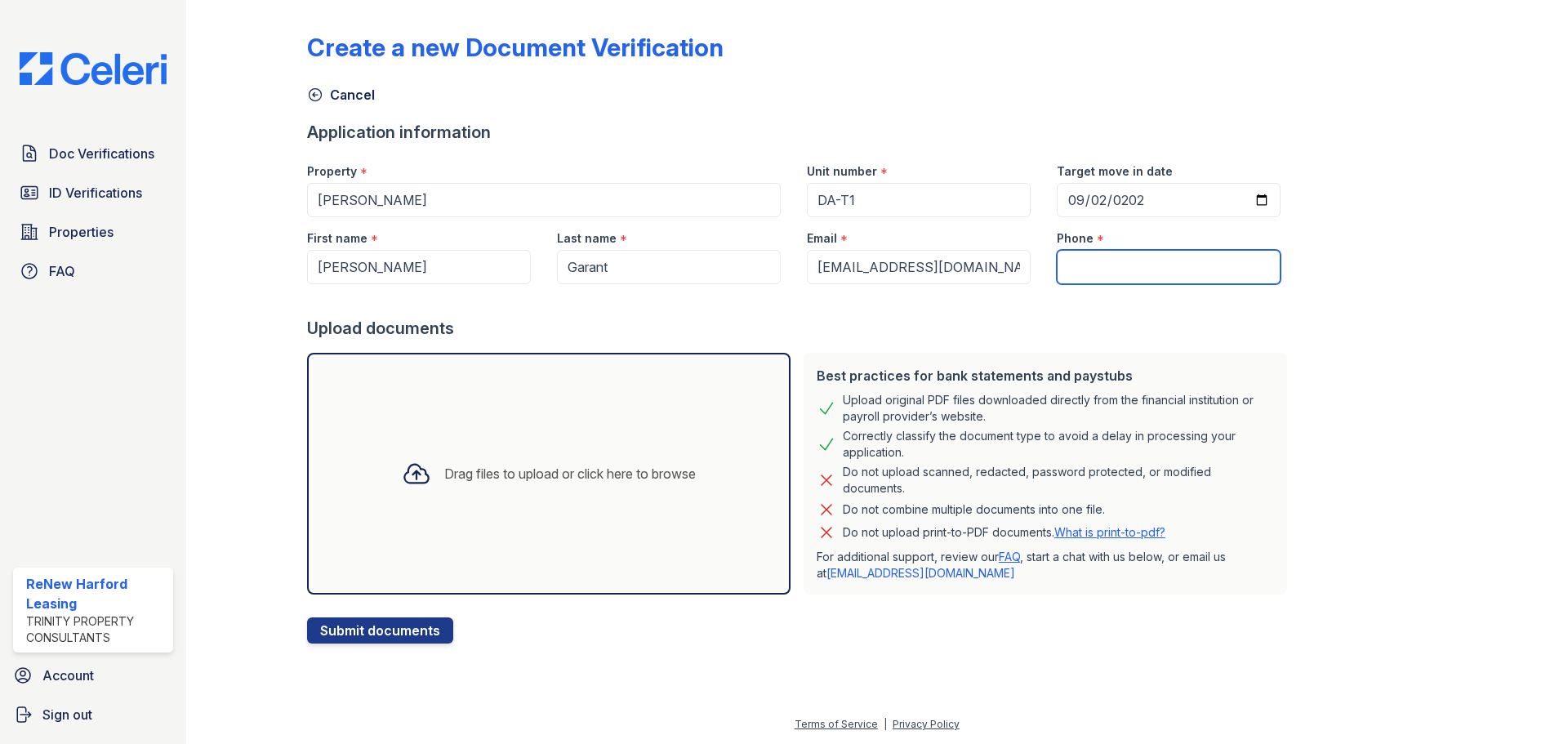
drag, startPoint x: 1121, startPoint y: 270, endPoint x: 1102, endPoint y: 249, distance: 28.3
click at [1121, 270] on input "Phone" at bounding box center [1168, 267] width 224 height 34
type input "6679420519"
click at [455, 475] on div "Drag files to upload or click here to browse" at bounding box center [569, 474] width 252 height 20
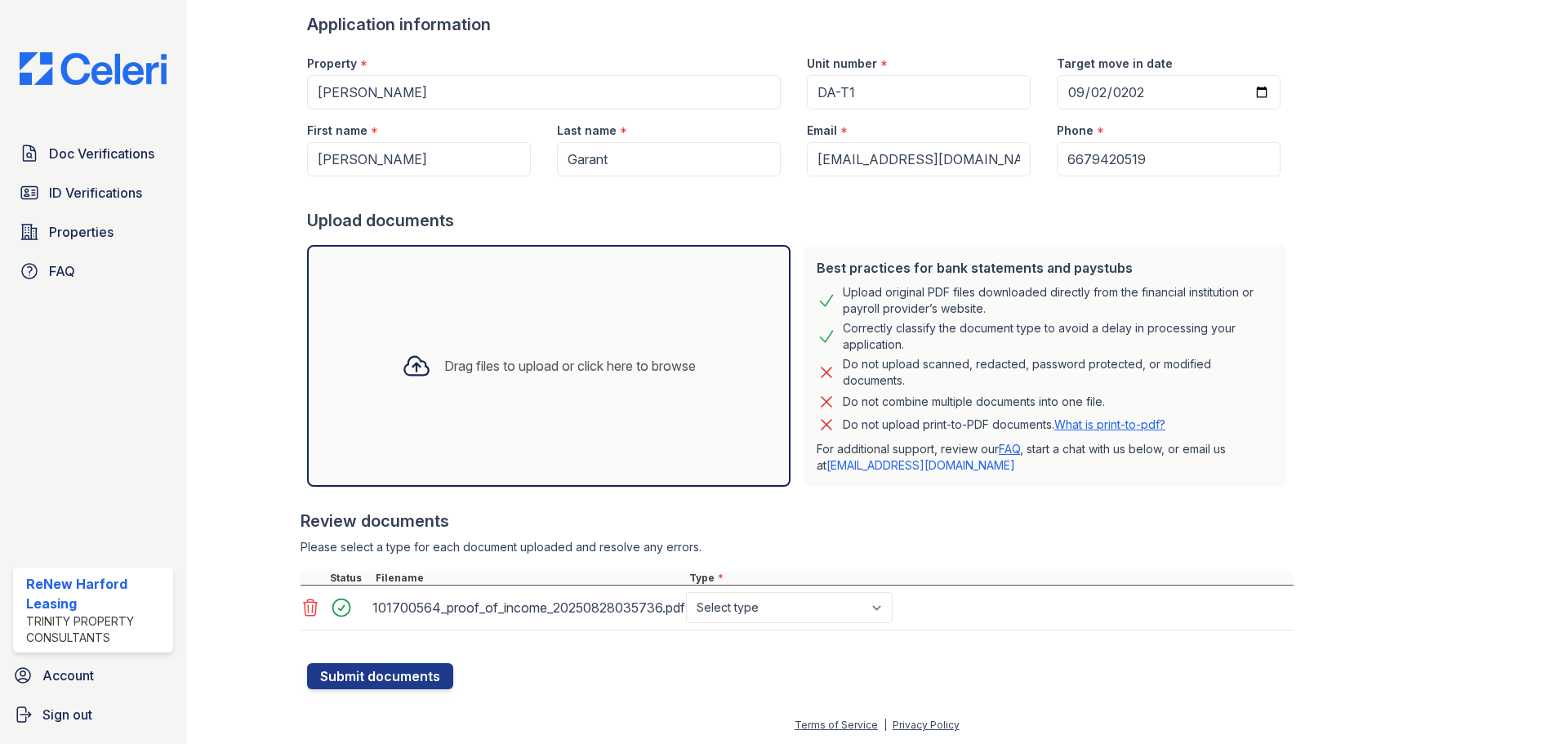
scroll to position [108, 0]
click at [832, 604] on select "Select type Paystub Bank Statement Offer Letter Tax Documents Benefit Award Let…" at bounding box center [790, 606] width 207 height 31
select select "paystub"
click at [686, 591] on select "Select type Paystub Bank Statement Offer Letter Tax Documents Benefit Award Let…" at bounding box center [790, 606] width 207 height 31
click at [520, 381] on div "Drag files to upload or click here to browse" at bounding box center [549, 364] width 320 height 56
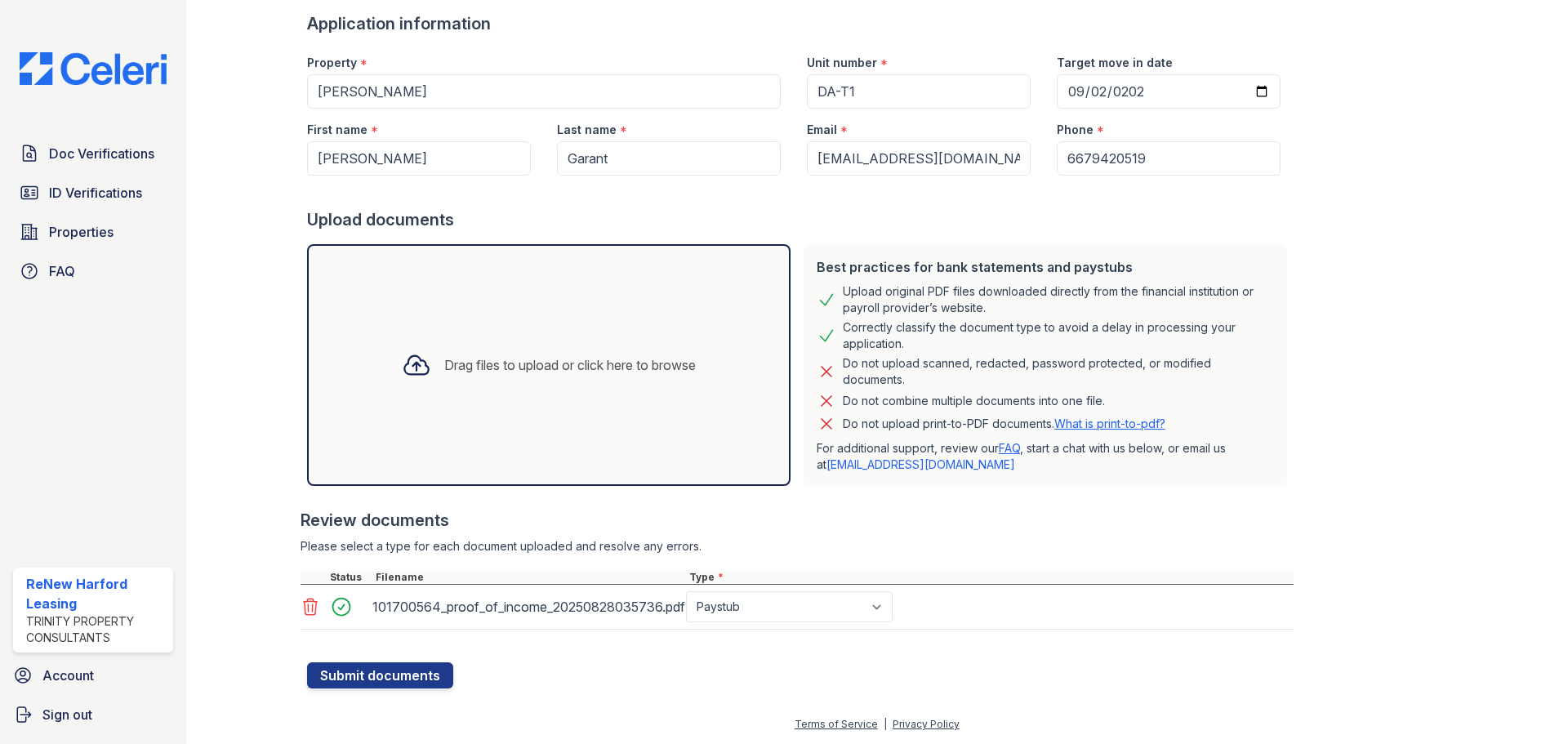
click at [528, 343] on div "Drag files to upload or click here to browse" at bounding box center [549, 364] width 320 height 56
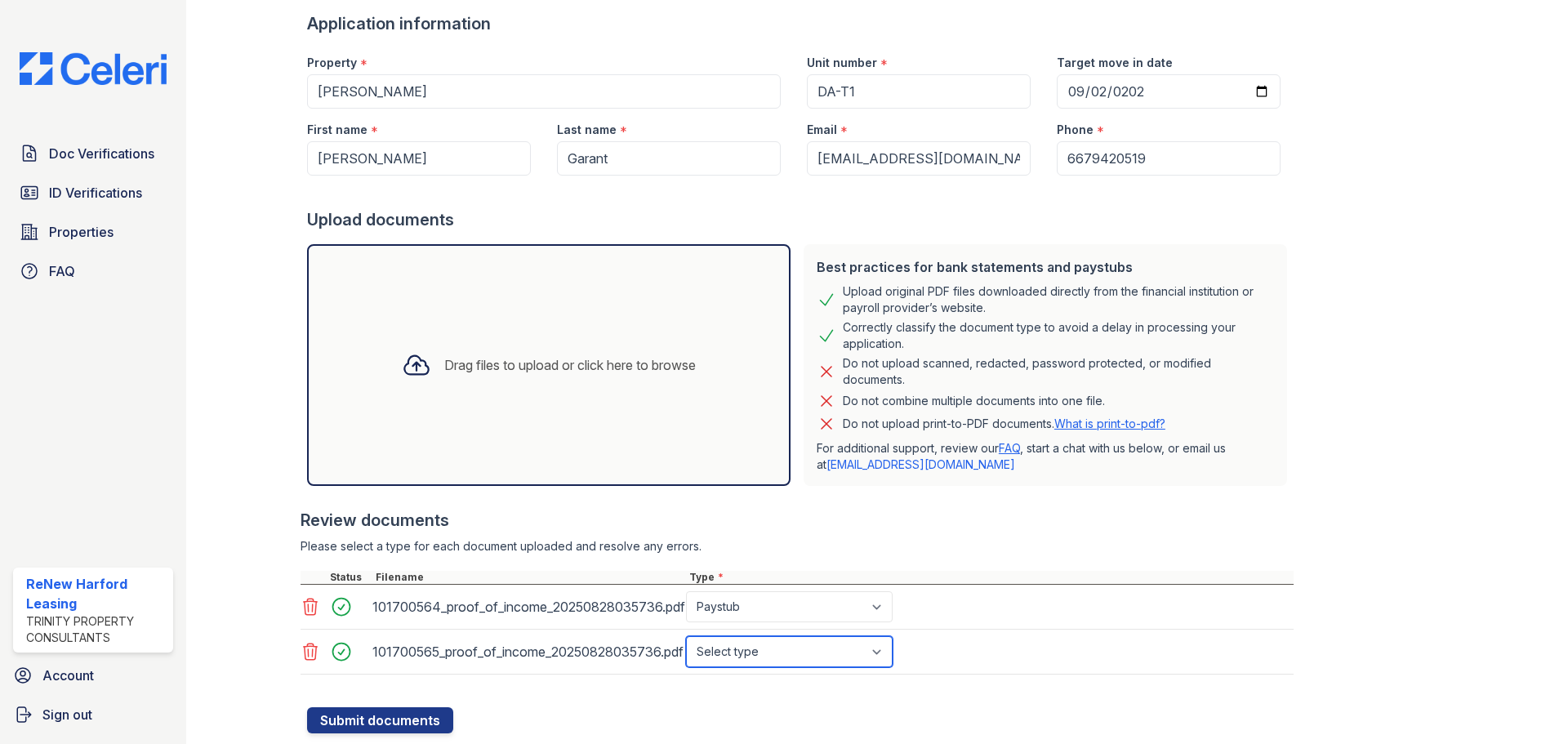
click at [851, 647] on select "Select type Paystub Bank Statement Offer Letter Tax Documents Benefit Award Let…" at bounding box center [790, 651] width 207 height 31
select select "paystub"
click at [686, 636] on select "Select type Paystub Bank Statement Offer Letter Tax Documents Benefit Award Let…" at bounding box center [790, 651] width 207 height 31
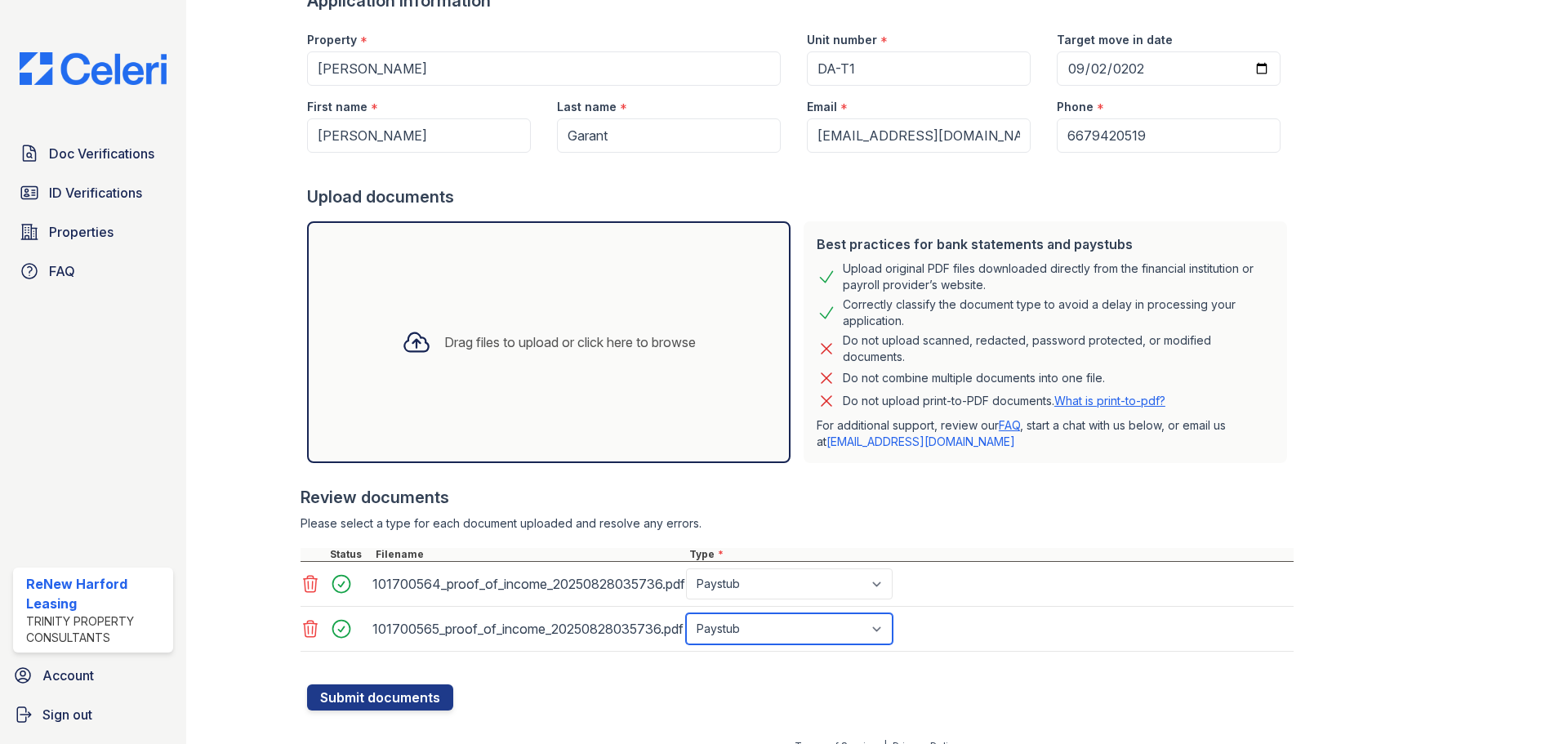
scroll to position [154, 0]
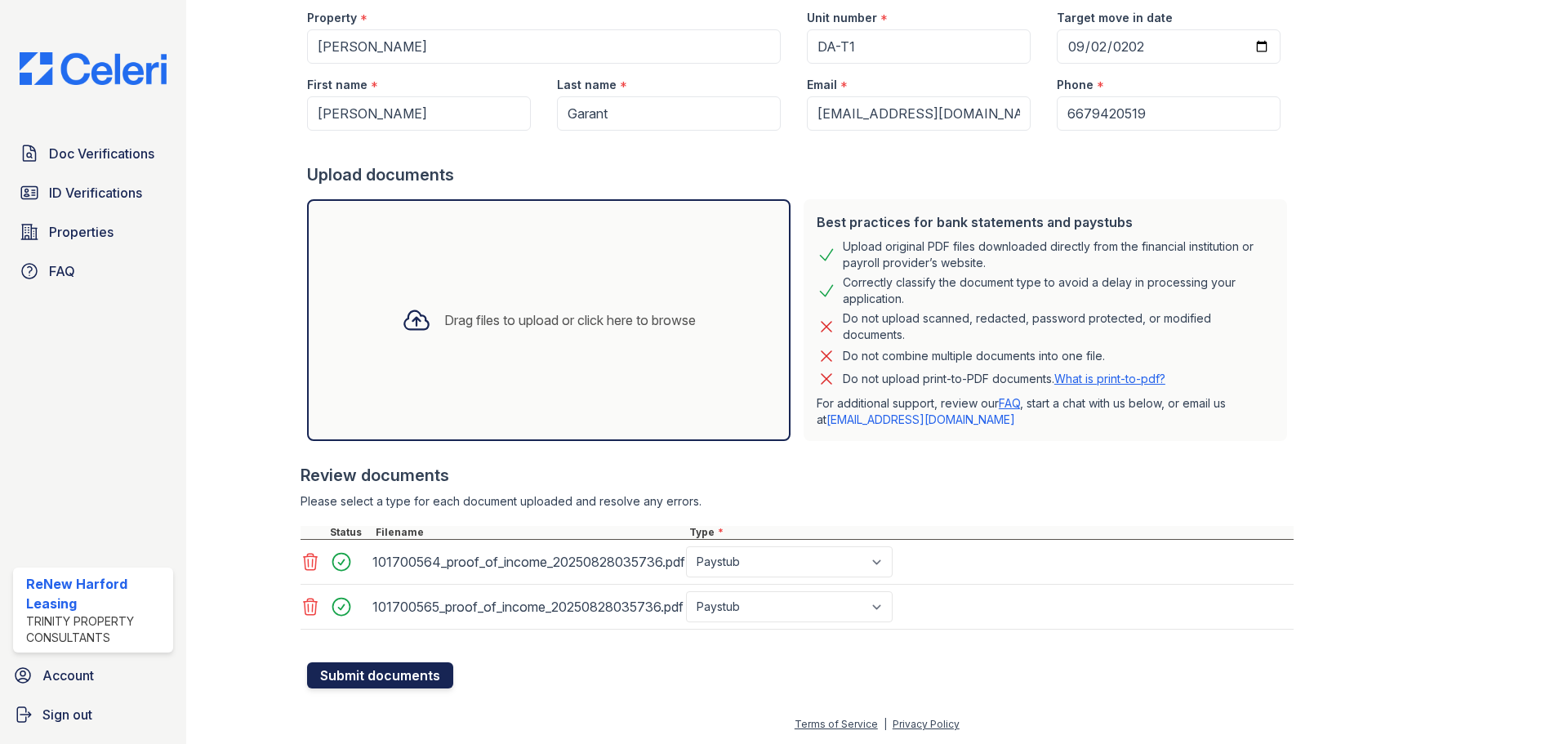
click at [417, 674] on button "Submit documents" at bounding box center [381, 676] width 146 height 27
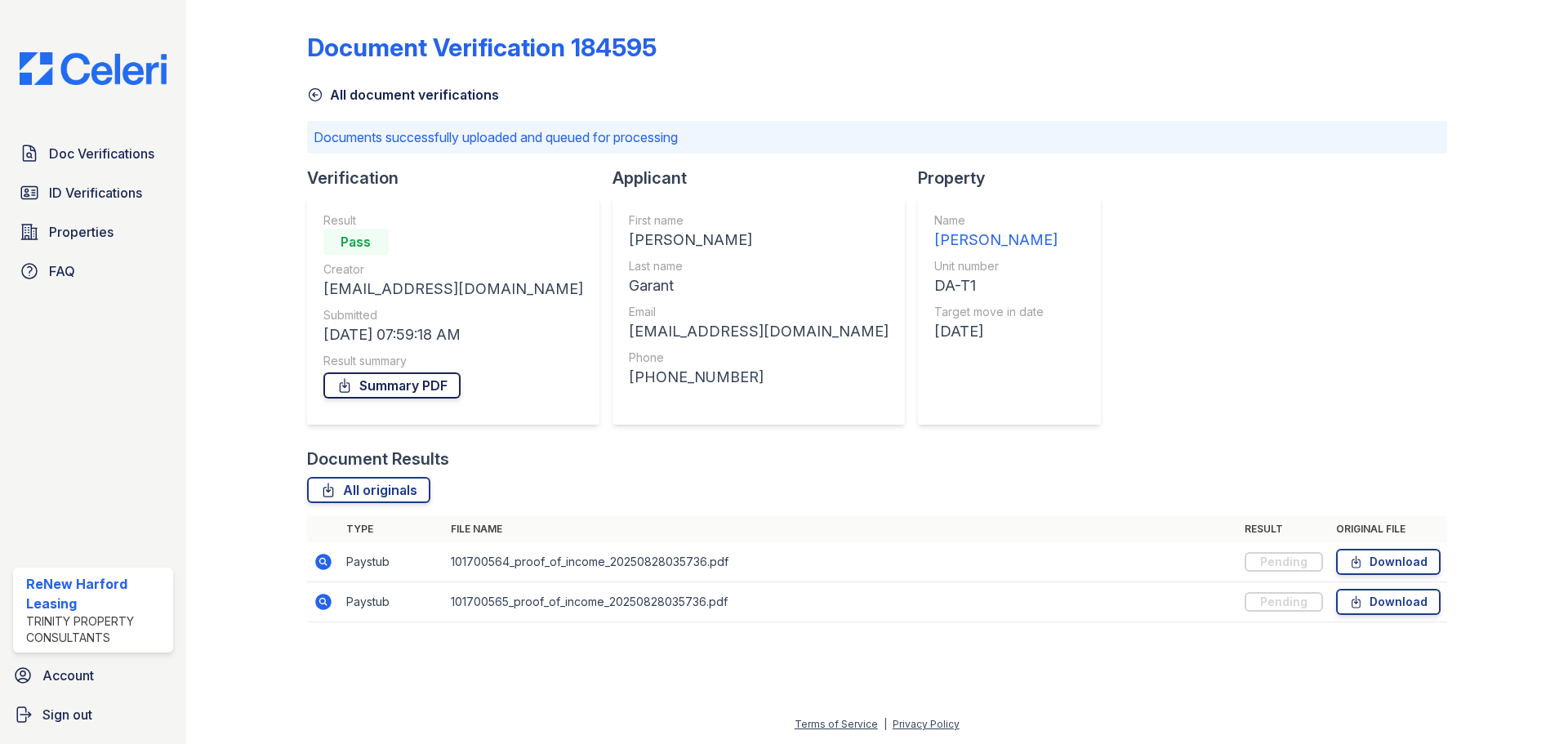
click at [418, 387] on link "Summary PDF" at bounding box center [392, 385] width 138 height 27
click at [64, 721] on span "Sign out" at bounding box center [67, 715] width 49 height 20
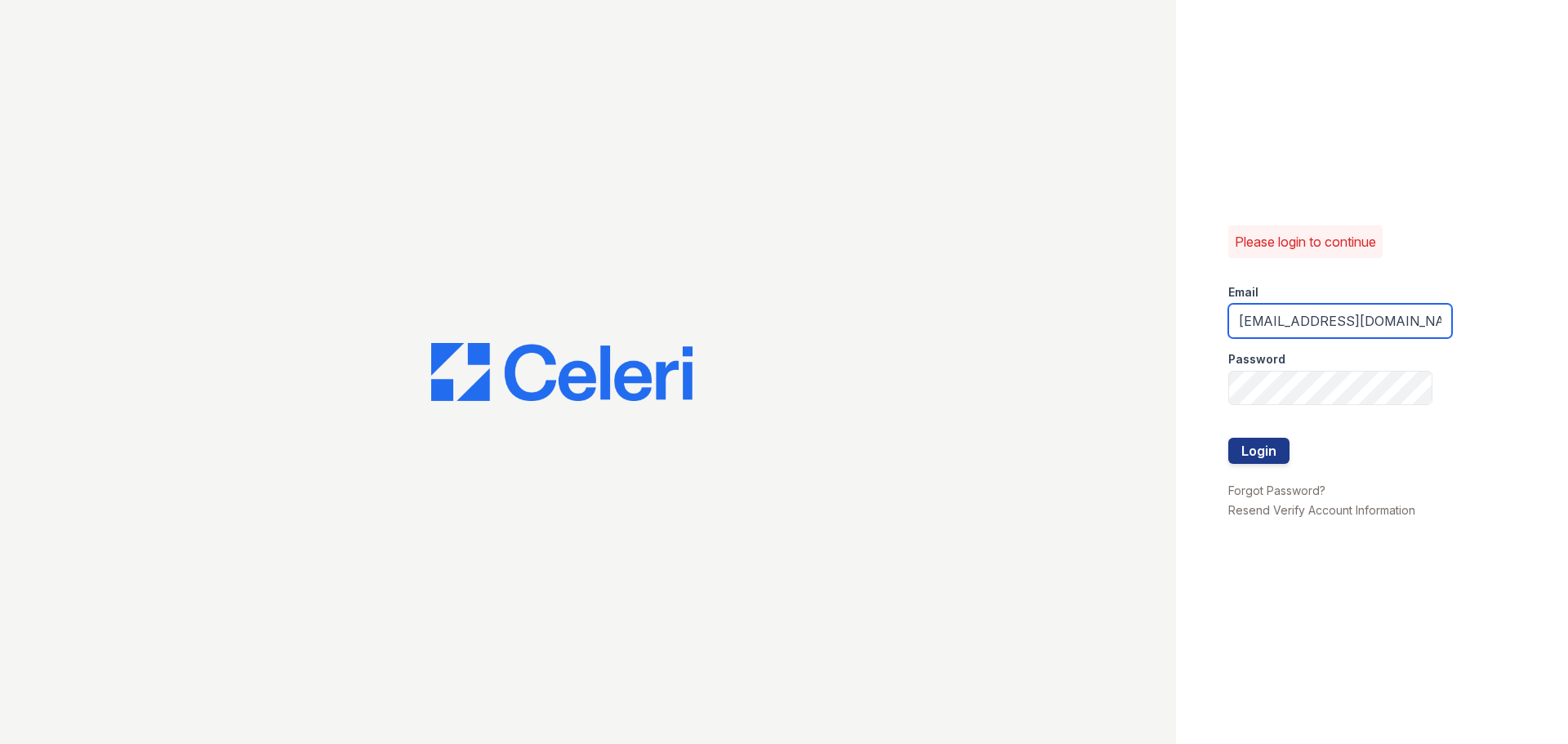
drag, startPoint x: 1315, startPoint y: 319, endPoint x: 1324, endPoint y: 326, distance: 11.4
click at [1318, 324] on input "[EMAIL_ADDRESS][DOMAIN_NAME]" at bounding box center [1340, 321] width 224 height 34
type input "[EMAIL_ADDRESS][DOMAIN_NAME]"
click at [1264, 448] on button "Login" at bounding box center [1259, 451] width 62 height 27
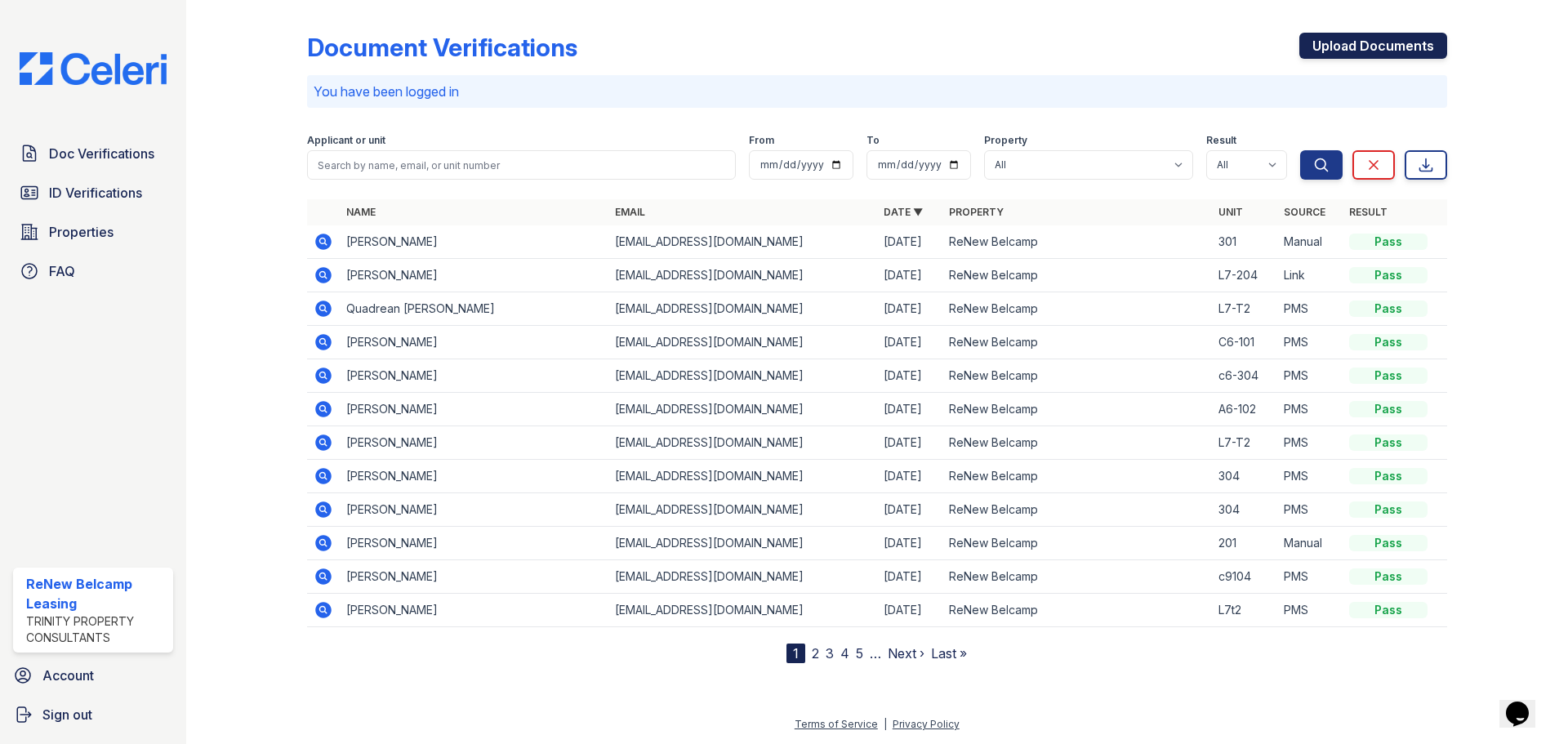
click at [1376, 46] on link "Upload Documents" at bounding box center [1373, 46] width 148 height 27
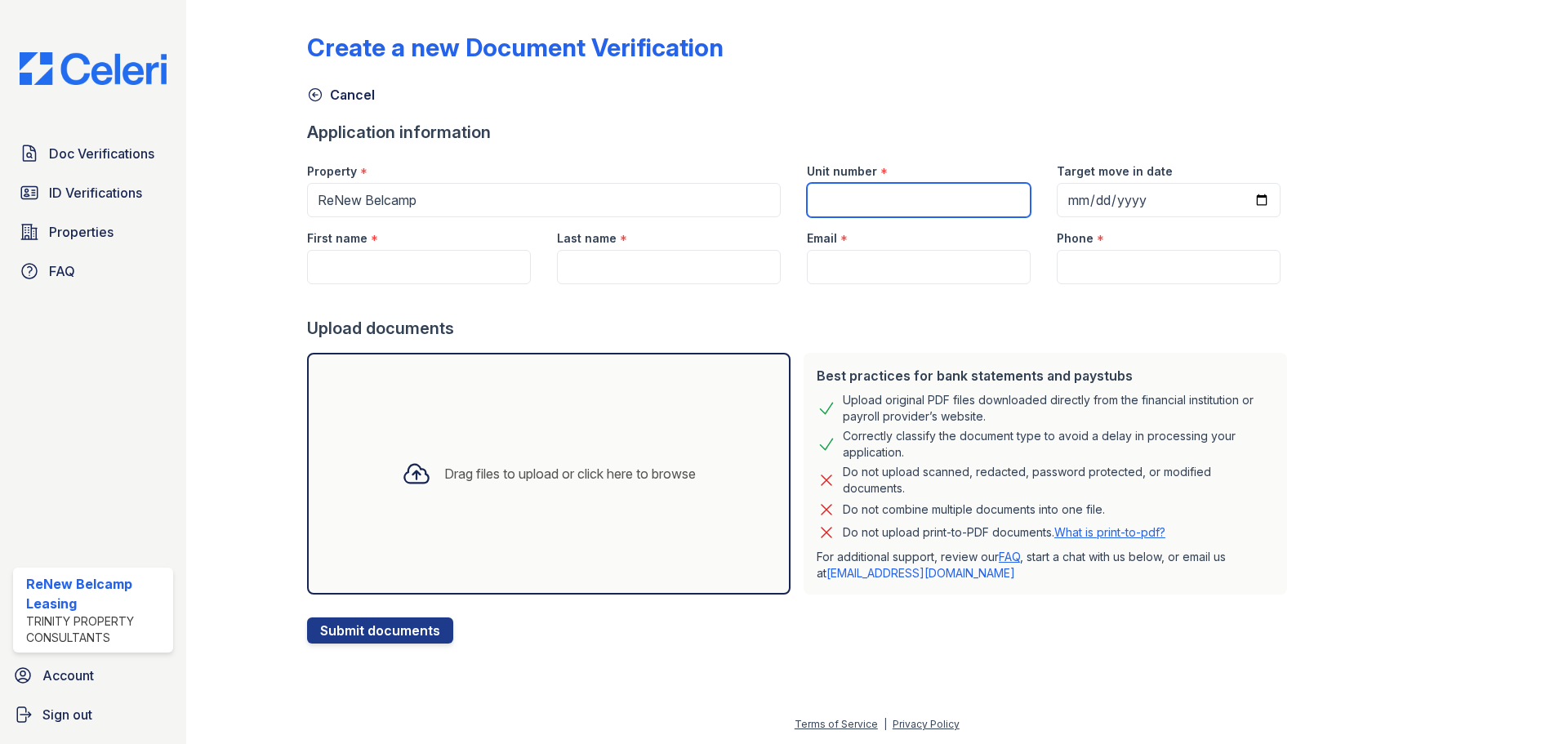
click at [900, 202] on input "Unit number" at bounding box center [919, 200] width 224 height 34
click at [918, 181] on div "Unit number *" at bounding box center [919, 166] width 224 height 32
click at [913, 195] on input "Unit number" at bounding box center [919, 200] width 224 height 34
click at [905, 209] on input "Unit number" at bounding box center [919, 200] width 224 height 34
click at [867, 184] on input "Unit number" at bounding box center [919, 200] width 224 height 34
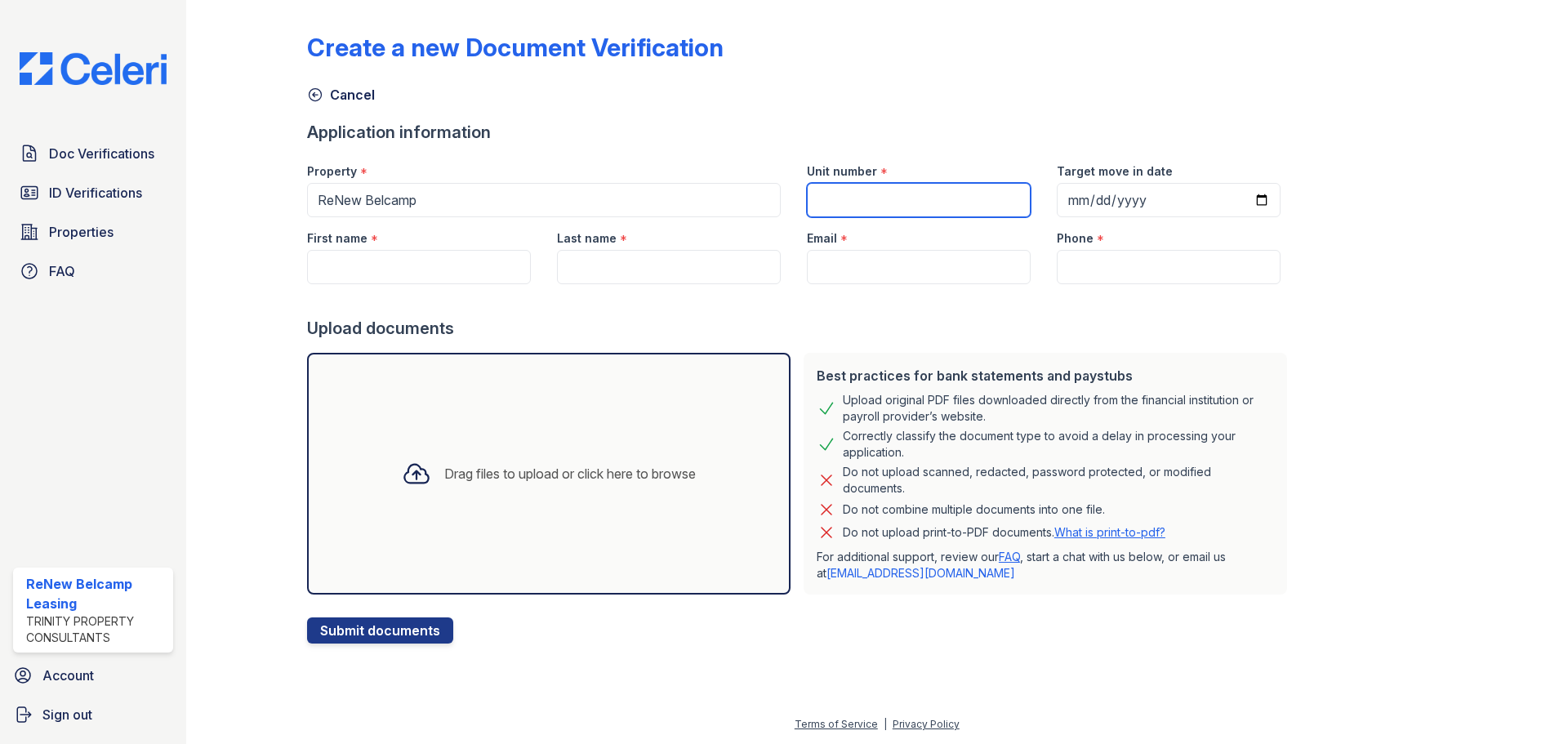
click at [854, 196] on input "Unit number" at bounding box center [919, 200] width 224 height 34
click at [405, 270] on input "First name" at bounding box center [420, 267] width 224 height 34
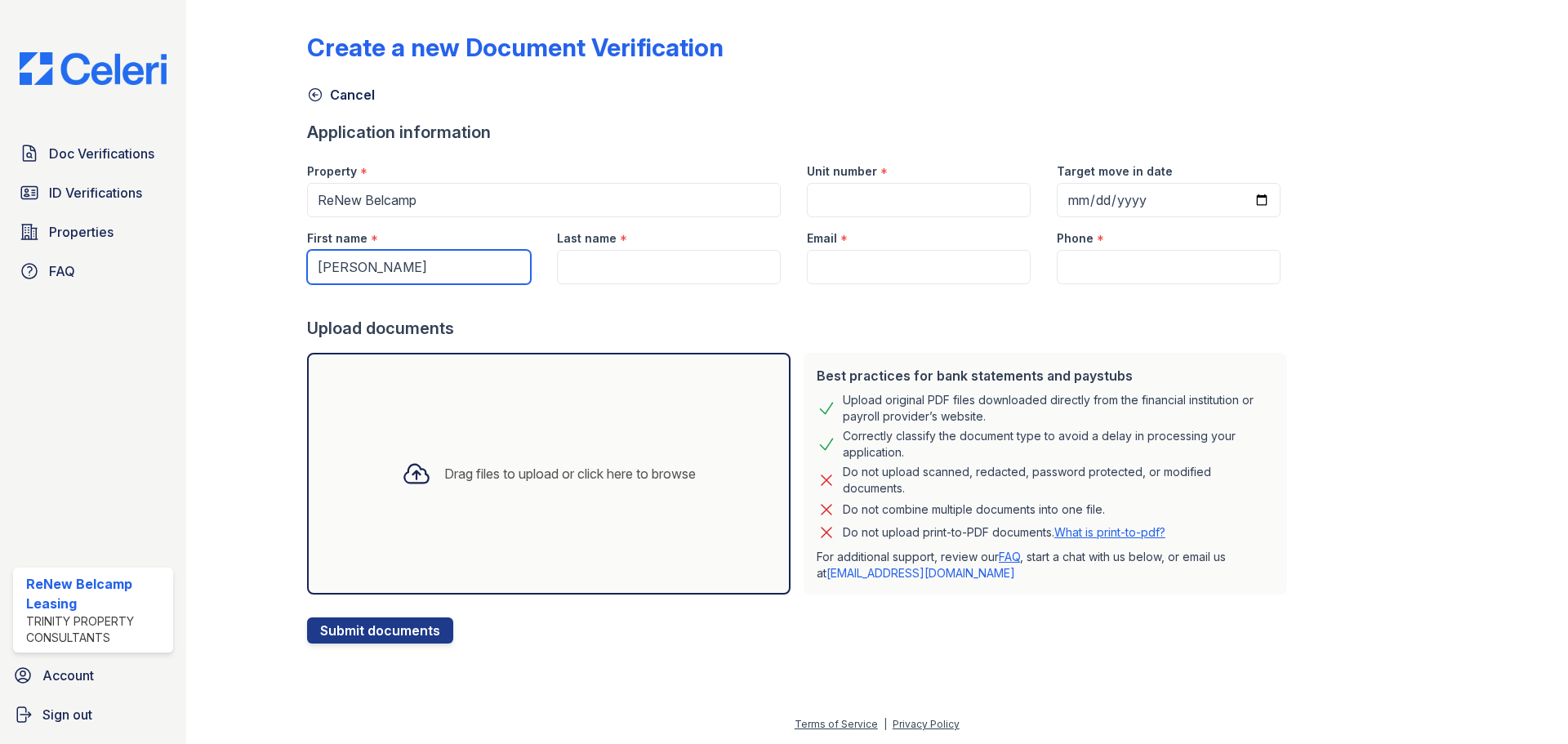
type input "[PERSON_NAME]"
click at [662, 270] on input "Last name" at bounding box center [669, 267] width 224 height 34
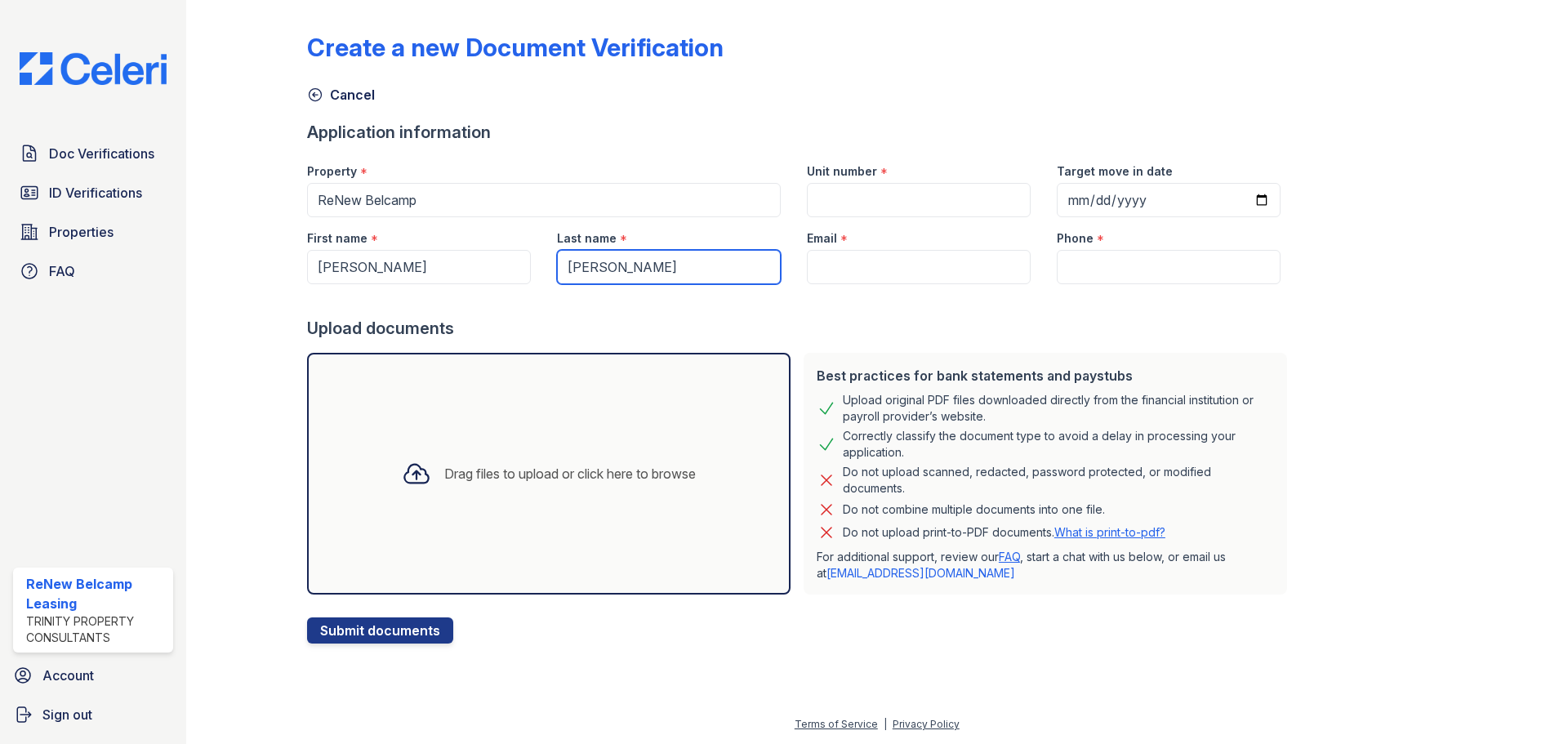
type input "[PERSON_NAME]"
drag, startPoint x: 857, startPoint y: 280, endPoint x: 894, endPoint y: 227, distance: 64.6
click at [858, 280] on input "Email" at bounding box center [919, 267] width 224 height 34
paste input "[EMAIL_ADDRESS][DOMAIN_NAME]"
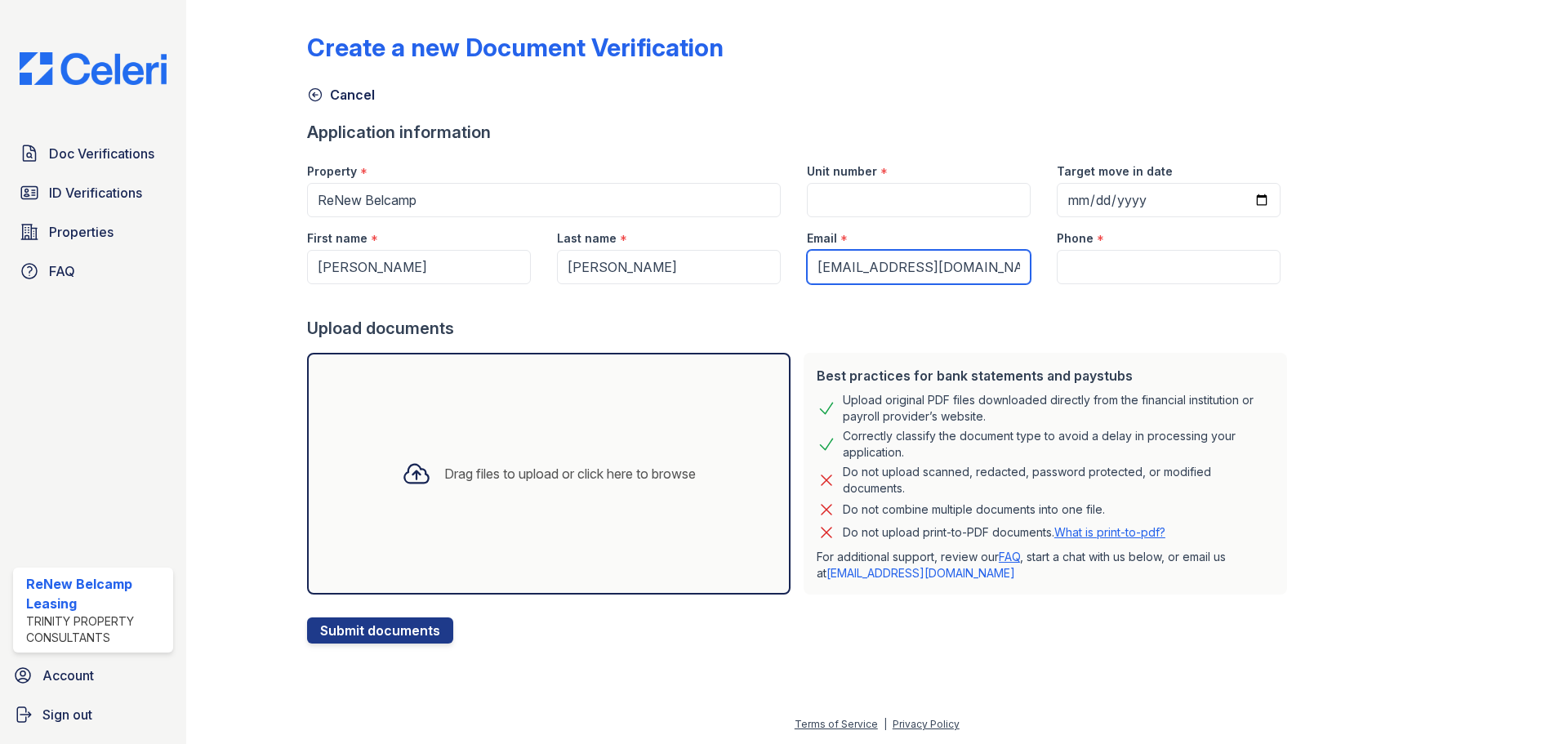
type input "[EMAIL_ADDRESS][DOMAIN_NAME]"
click at [1098, 258] on input "Phone" at bounding box center [1168, 267] width 224 height 34
paste input "[PHONE_NUMBER]"
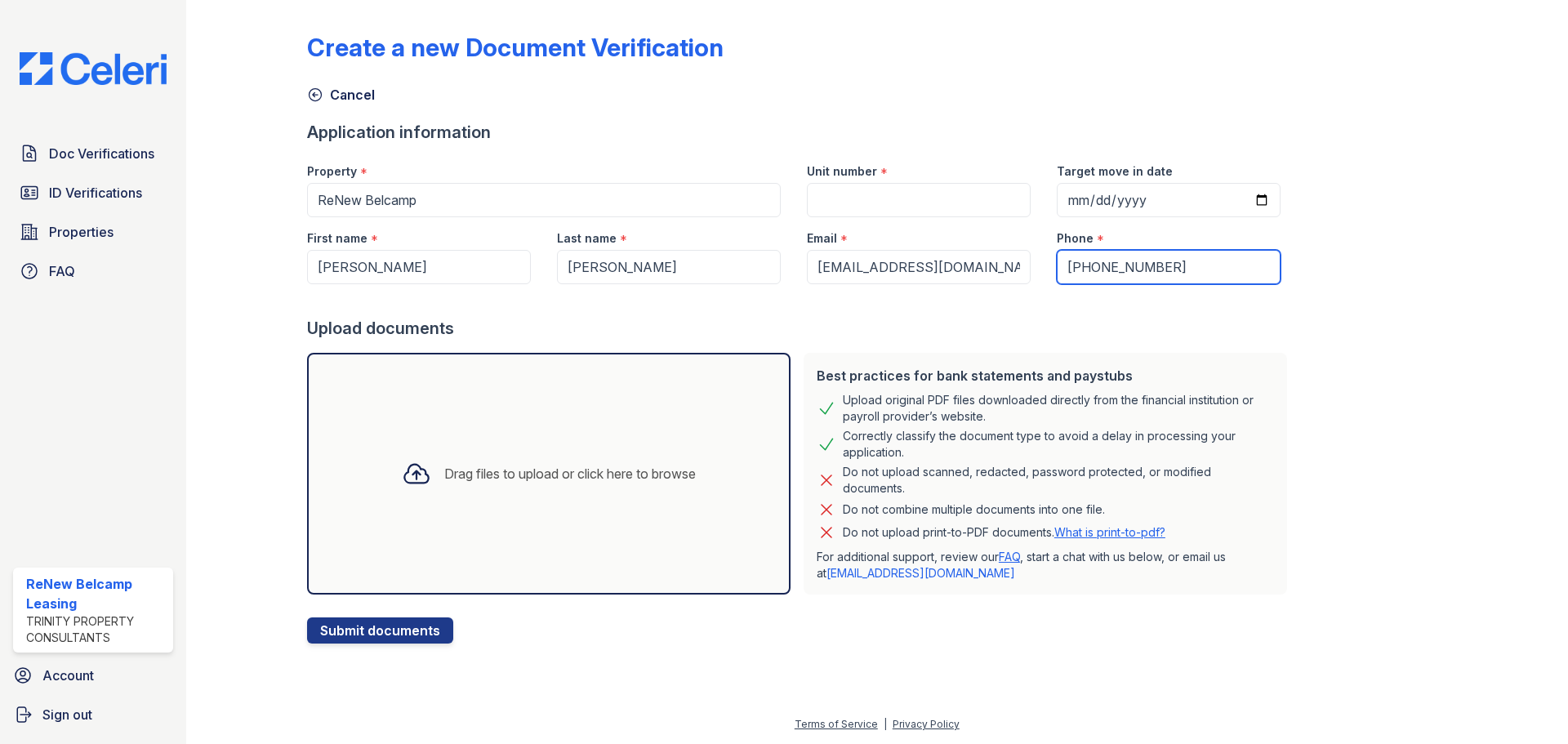
type input "[PHONE_NUMBER]"
click at [510, 493] on div "Drag files to upload or click here to browse" at bounding box center [549, 474] width 320 height 56
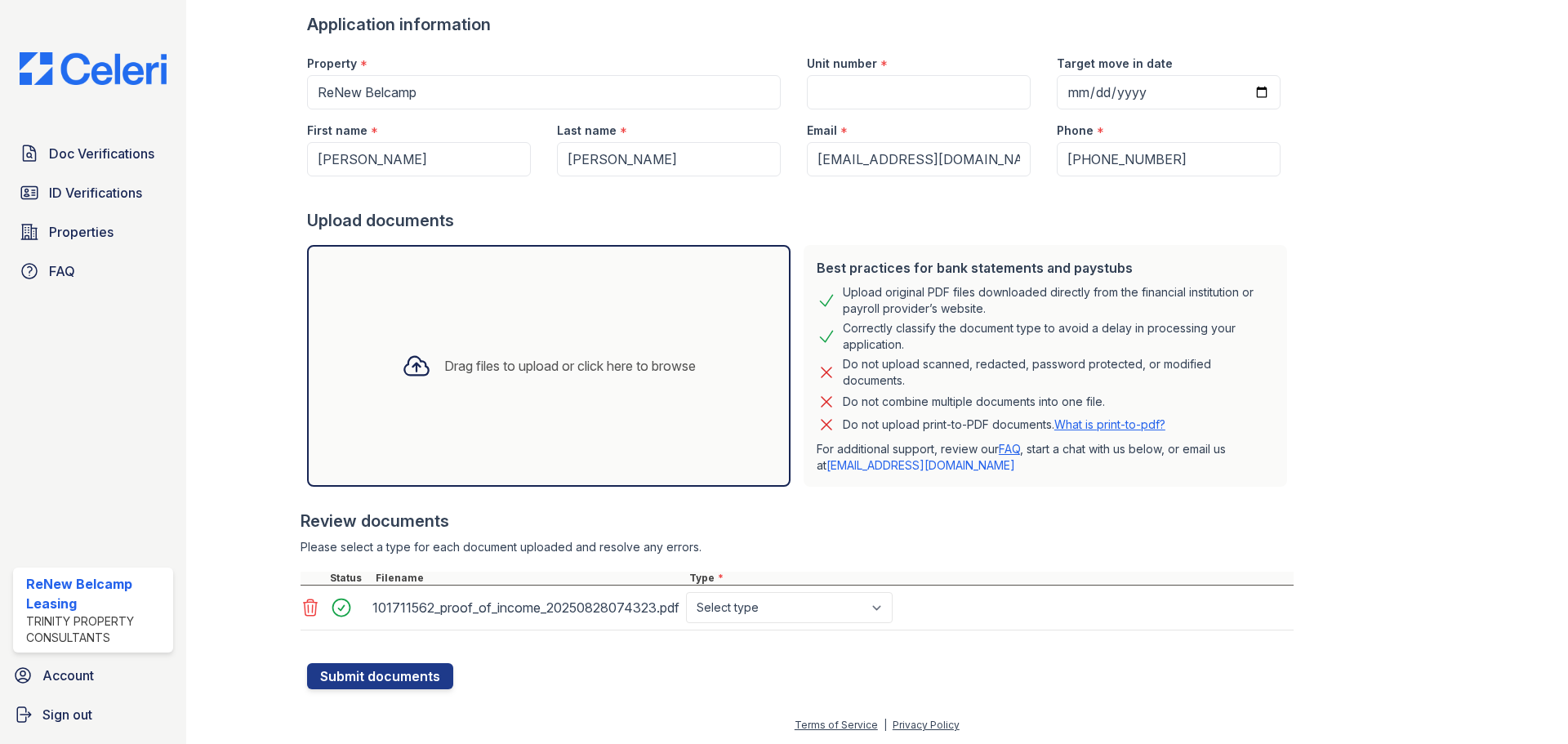
scroll to position [108, 0]
click at [766, 611] on select "Select type Paystub Bank Statement Offer Letter Tax Documents Benefit Award Let…" at bounding box center [790, 606] width 207 height 31
select select "paystub"
click at [686, 591] on select "Select type Paystub Bank Statement Offer Letter Tax Documents Benefit Award Let…" at bounding box center [790, 606] width 207 height 31
click at [1108, 631] on div at bounding box center [797, 637] width 993 height 16
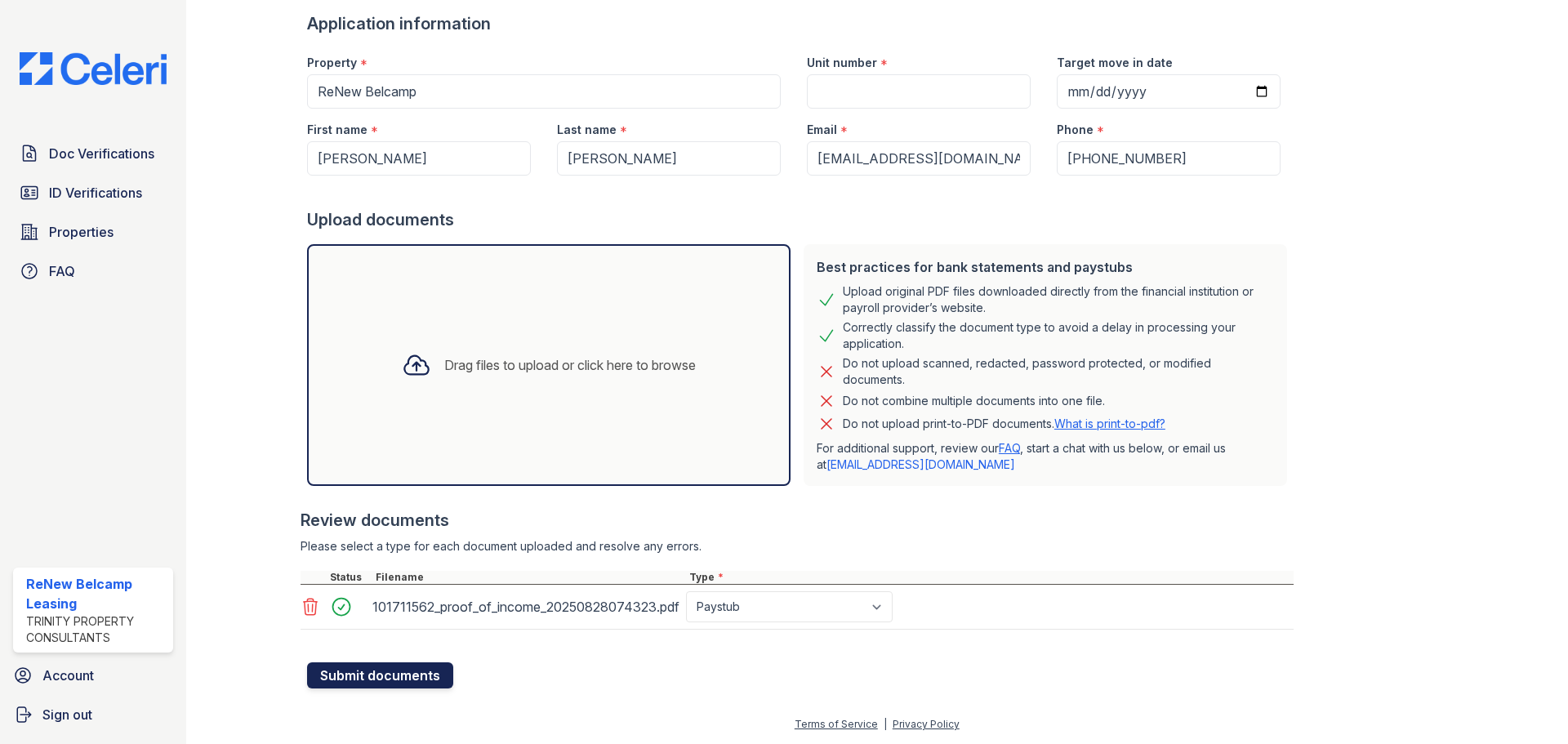
click at [361, 682] on button "Submit documents" at bounding box center [381, 676] width 146 height 27
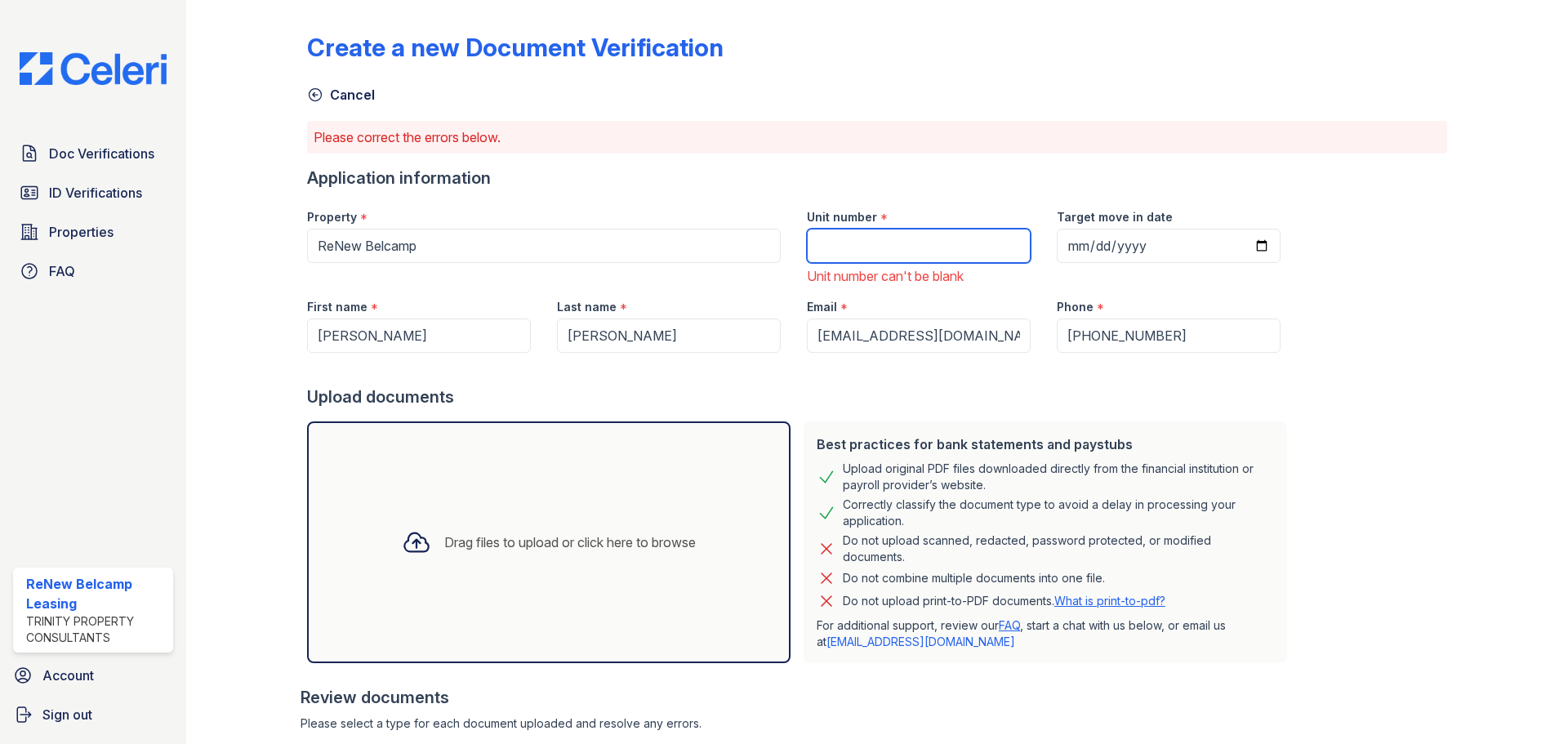
click at [859, 243] on input "Unit number" at bounding box center [919, 246] width 224 height 34
drag, startPoint x: 868, startPoint y: 243, endPoint x: 872, endPoint y: 233, distance: 10.8
click at [868, 243] on input "Unit number" at bounding box center [919, 246] width 224 height 34
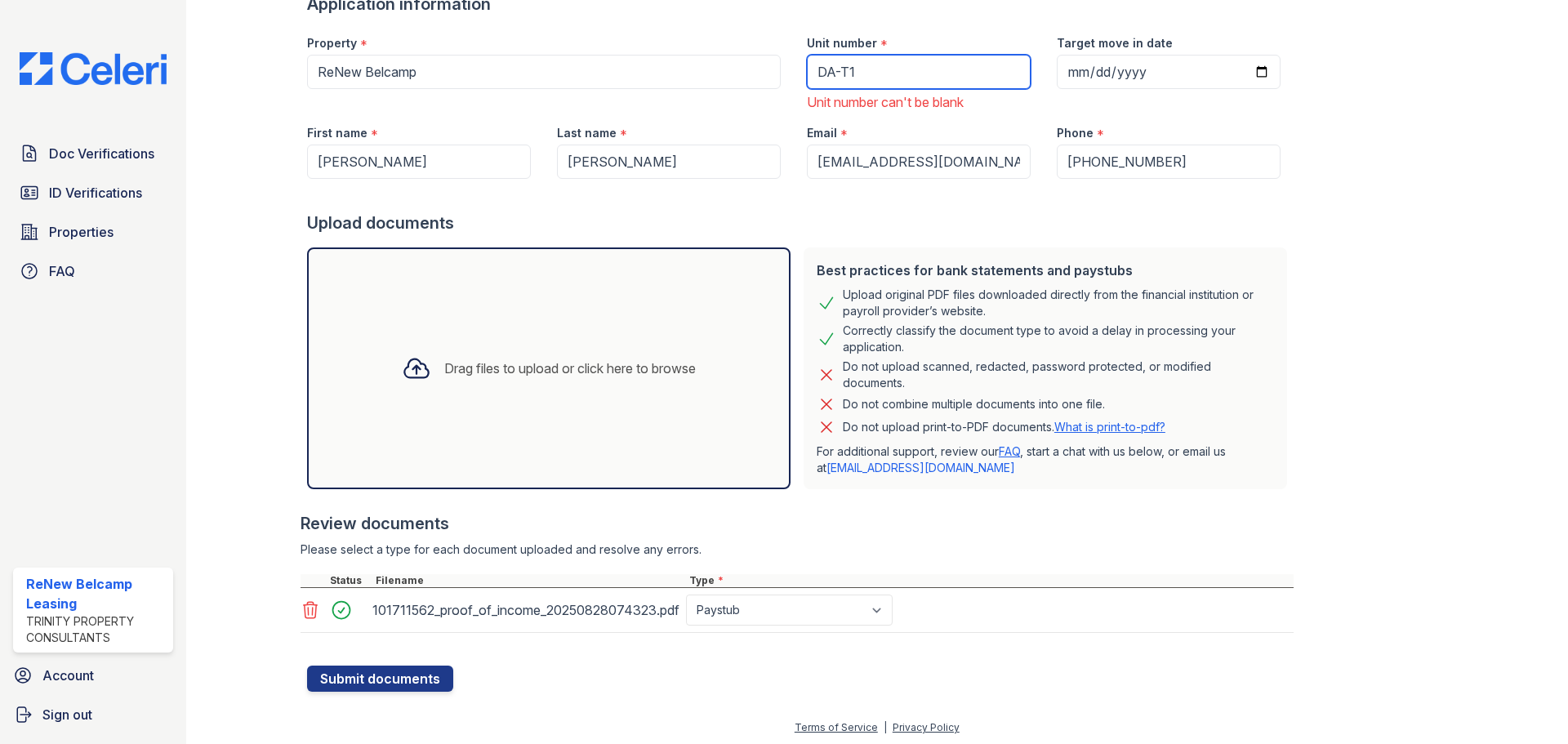
scroll to position [177, 0]
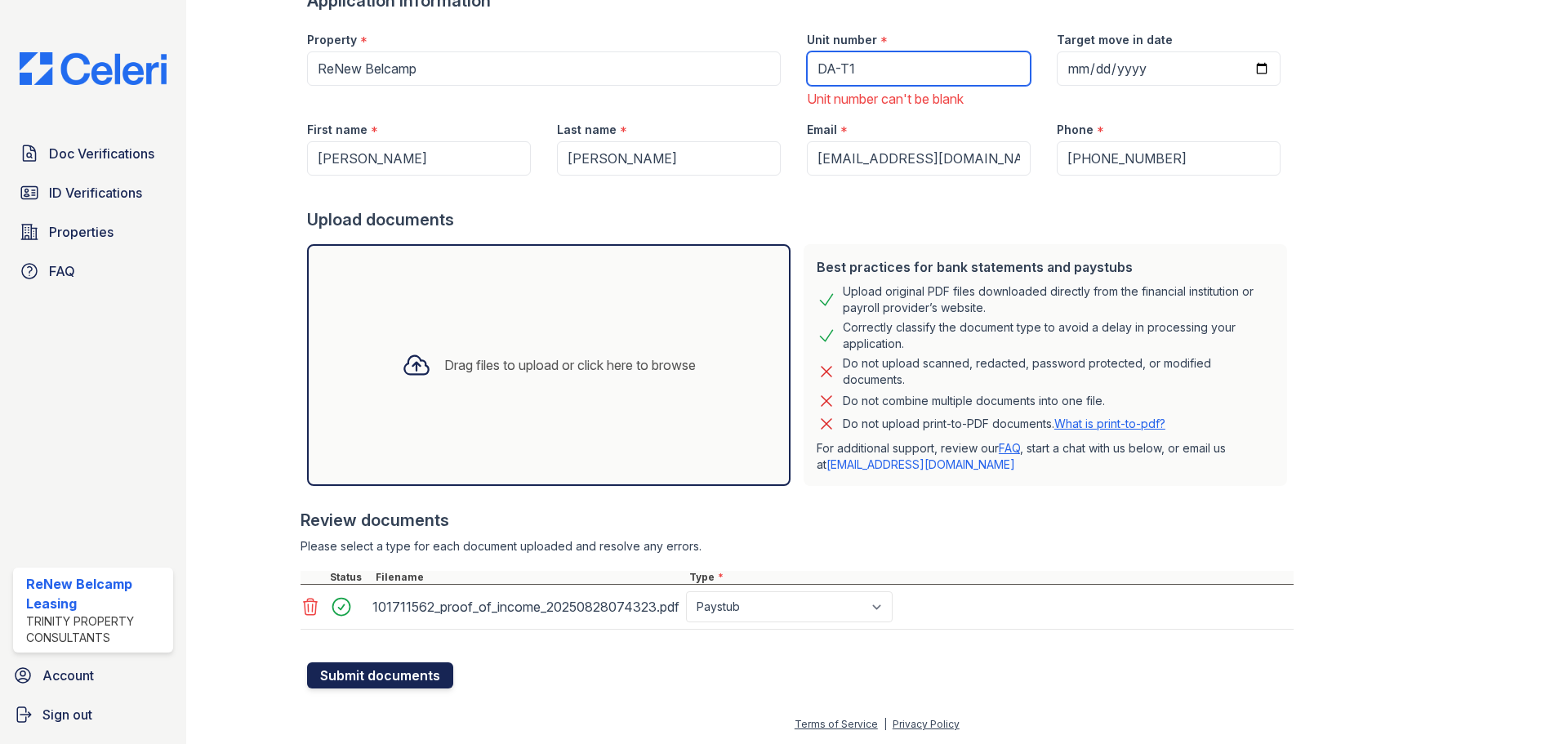
type input "DA-T1"
click at [372, 677] on button "Submit documents" at bounding box center [381, 676] width 146 height 27
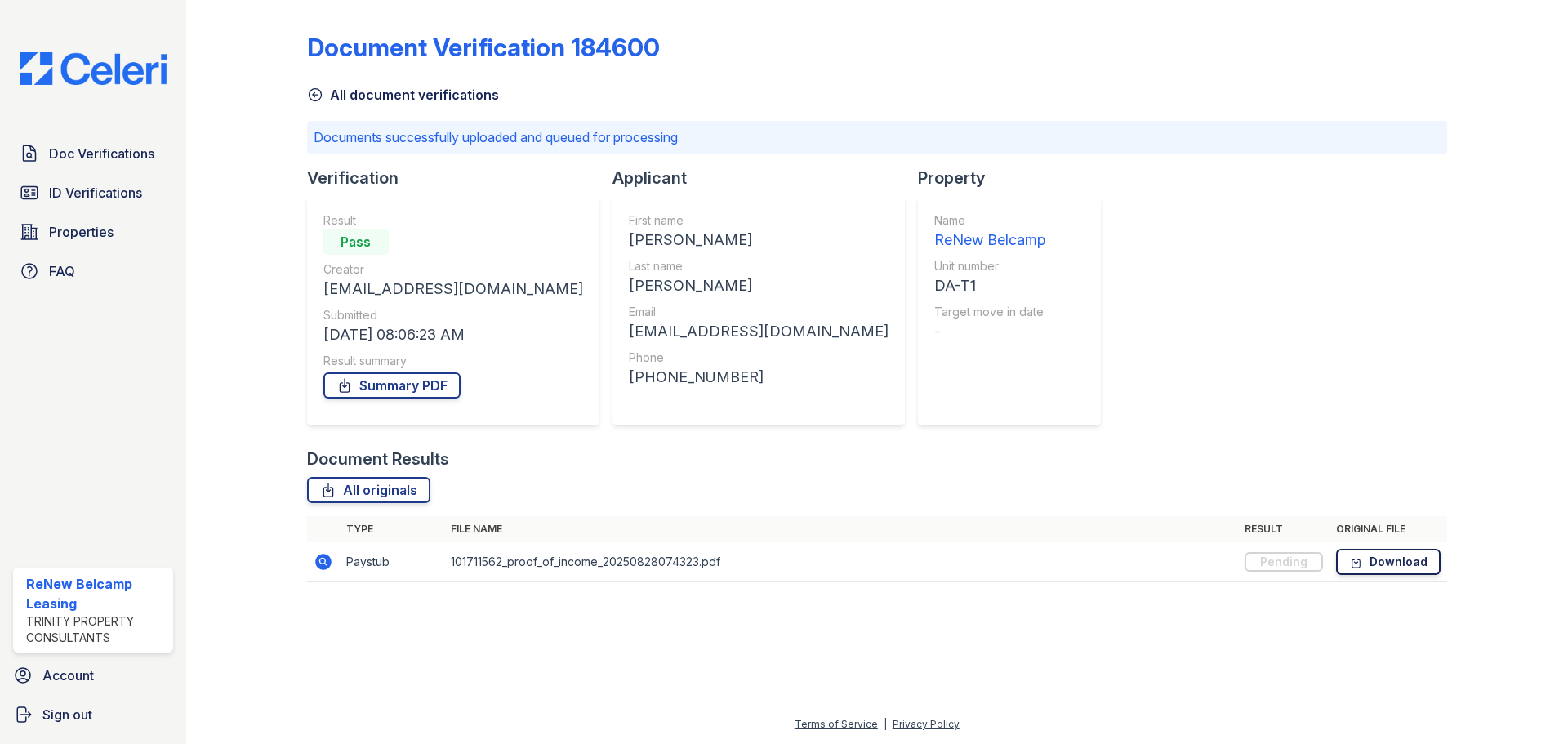
click at [1391, 560] on link "Download" at bounding box center [1389, 562] width 104 height 27
click at [378, 375] on link "Summary PDF" at bounding box center [392, 385] width 138 height 27
